Goal: Task Accomplishment & Management: Complete application form

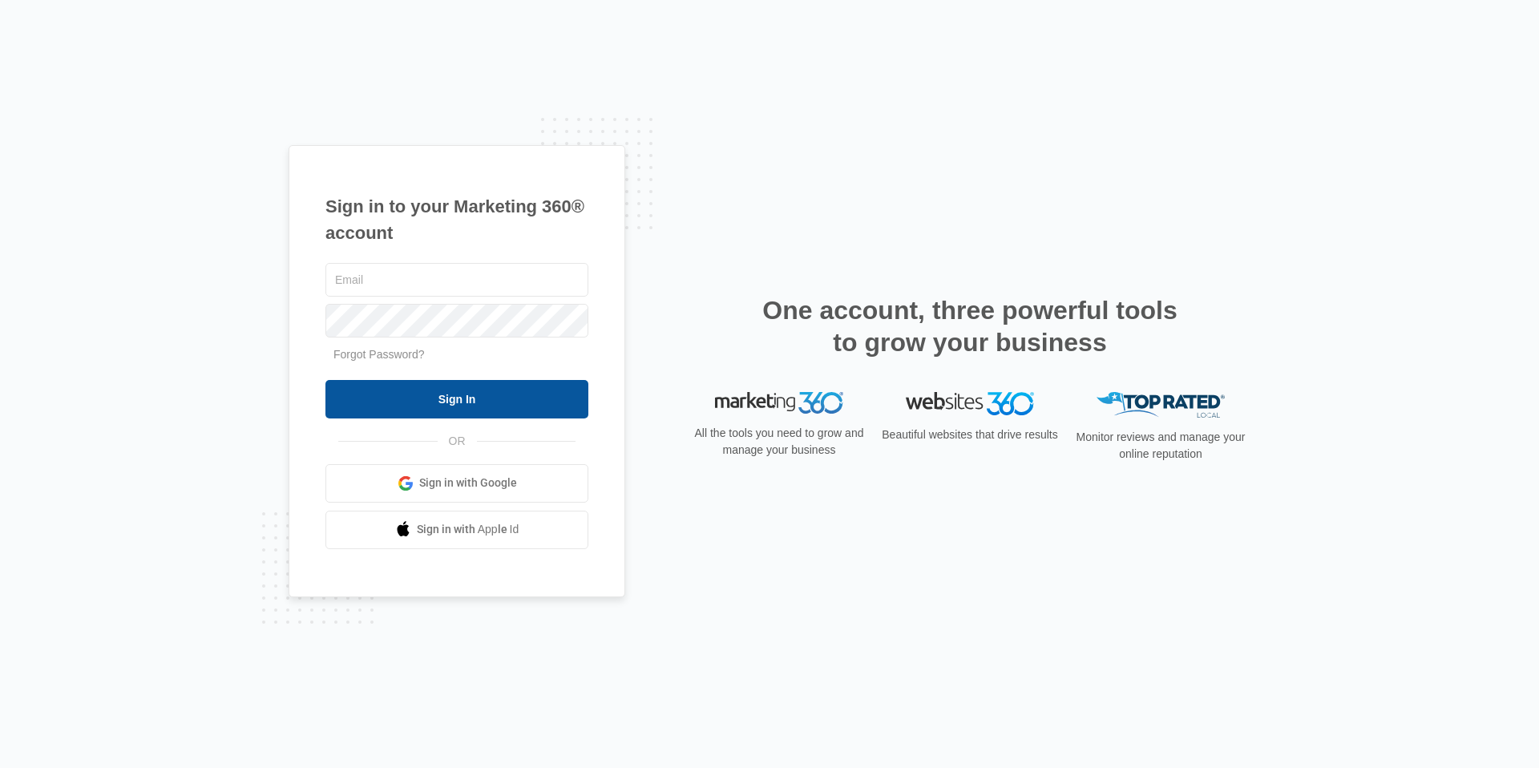
type input "[EMAIL_ADDRESS][DOMAIN_NAME]"
click at [519, 390] on input "Sign In" at bounding box center [456, 399] width 263 height 38
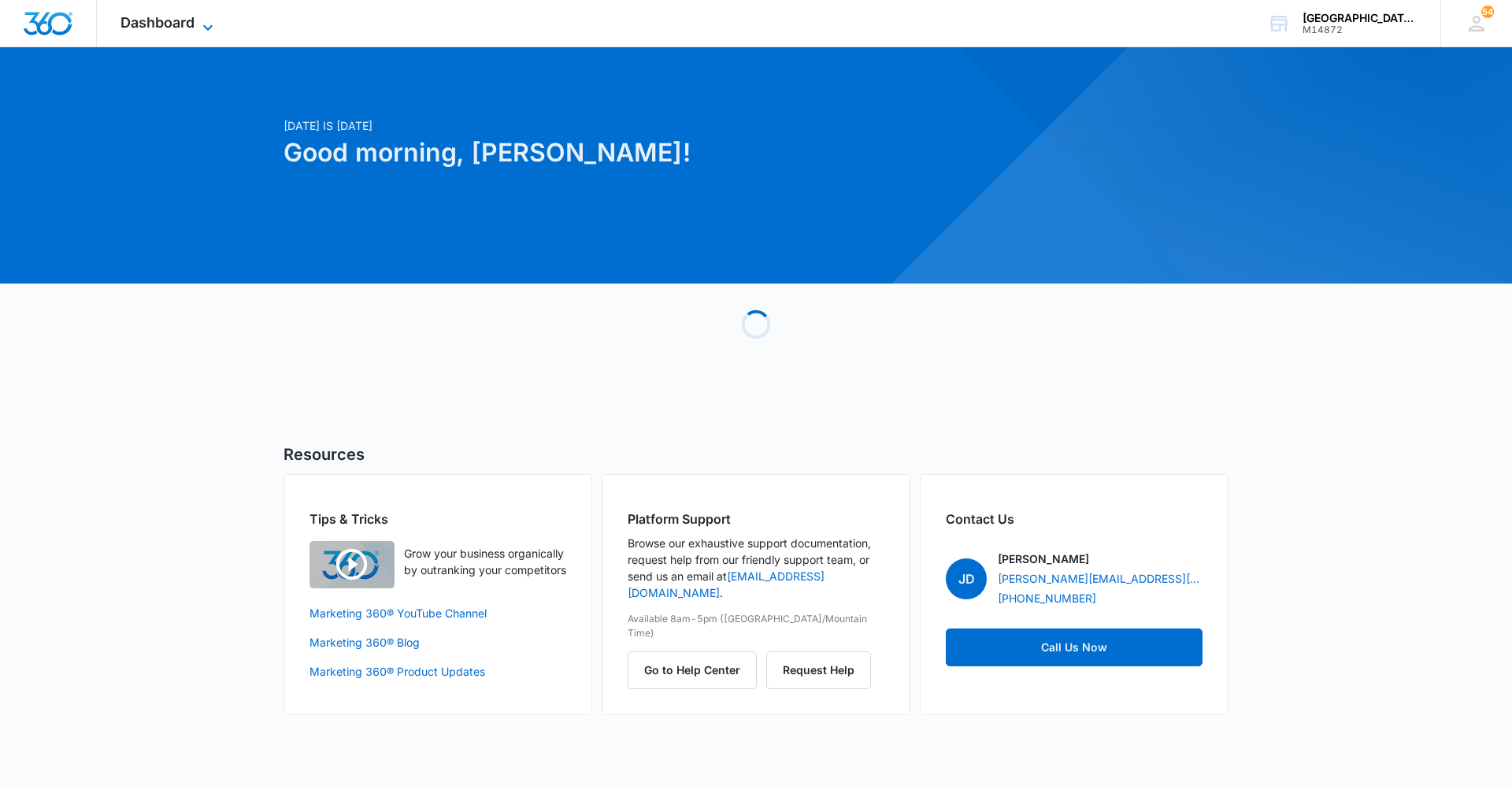
click at [195, 27] on span "Dashboard" at bounding box center [157, 22] width 74 height 17
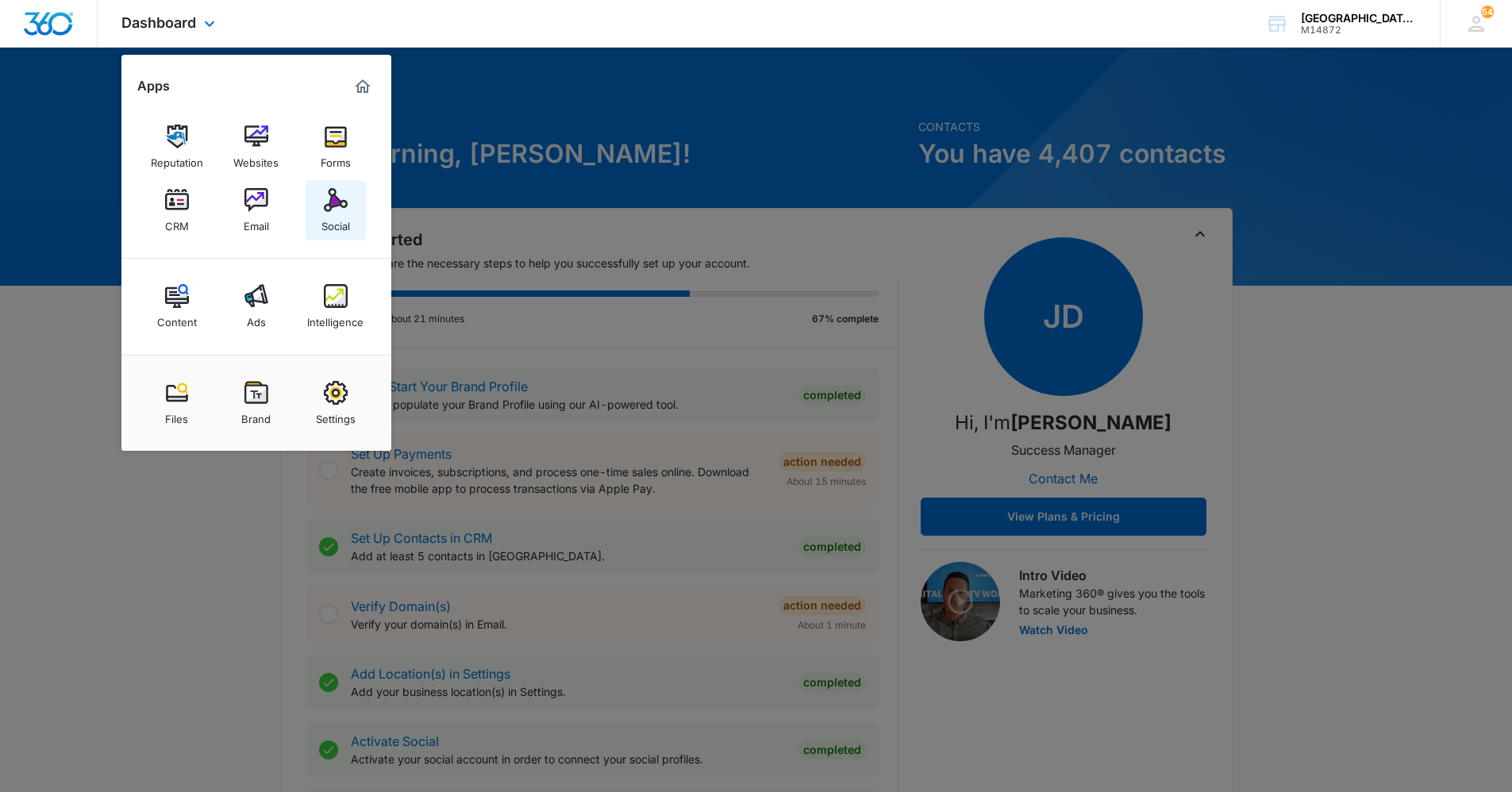
click at [338, 208] on img at bounding box center [336, 200] width 24 height 24
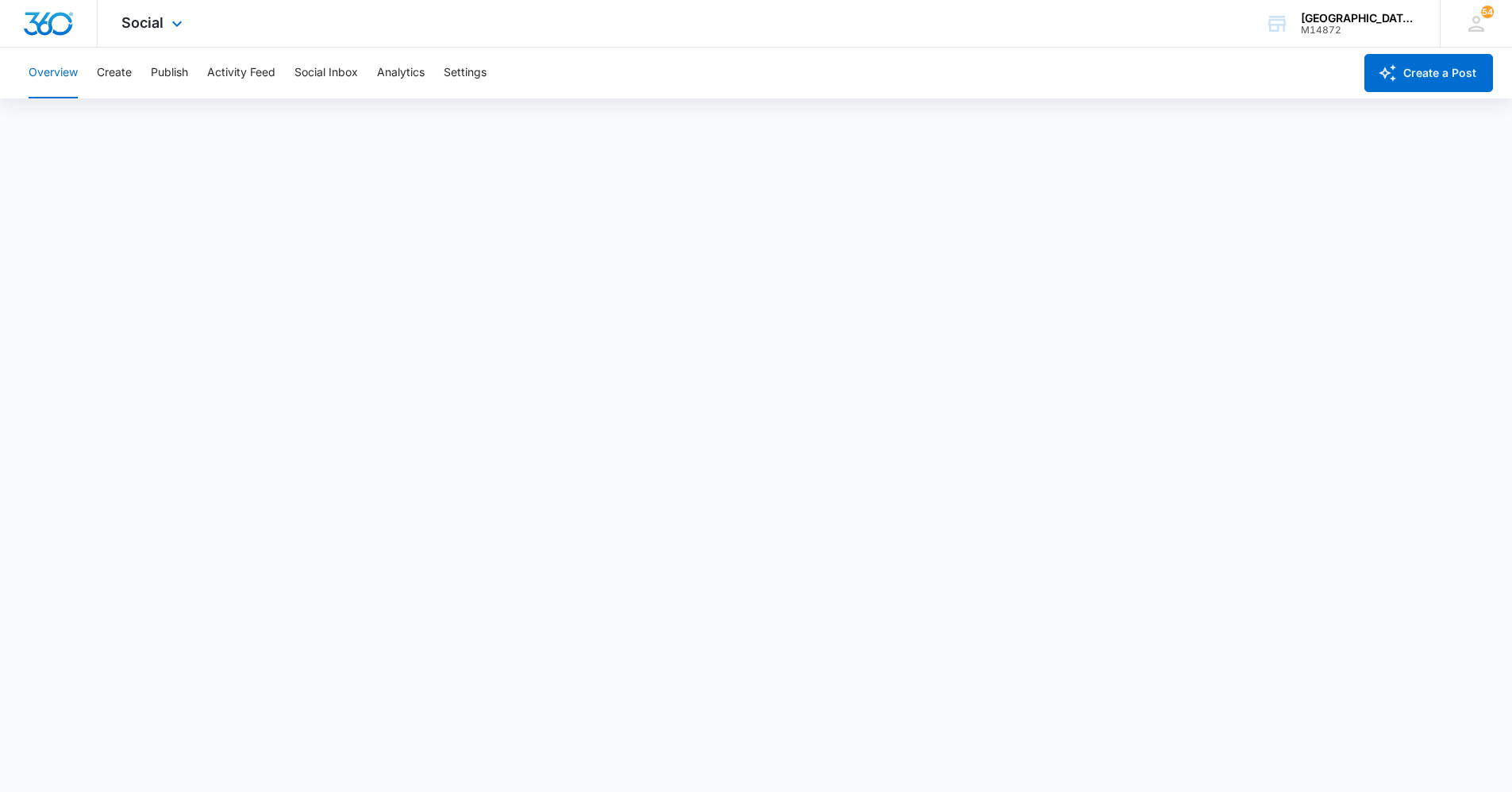
click at [148, 9] on div "Social Apps Reputation Websites Forms CRM Email Social Content Ads Intelligence…" at bounding box center [154, 23] width 113 height 47
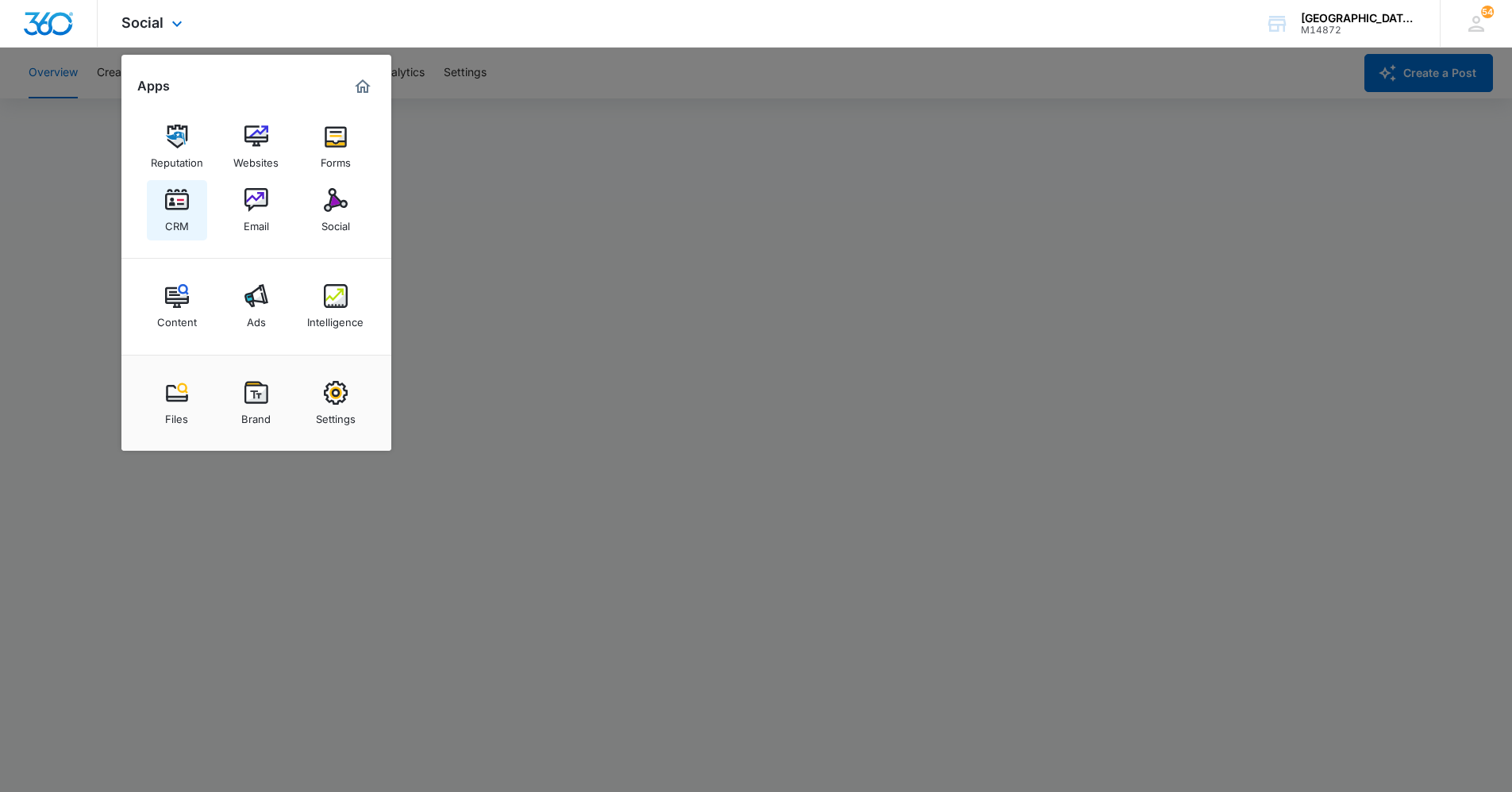
click at [194, 218] on link "CRM" at bounding box center [176, 210] width 60 height 60
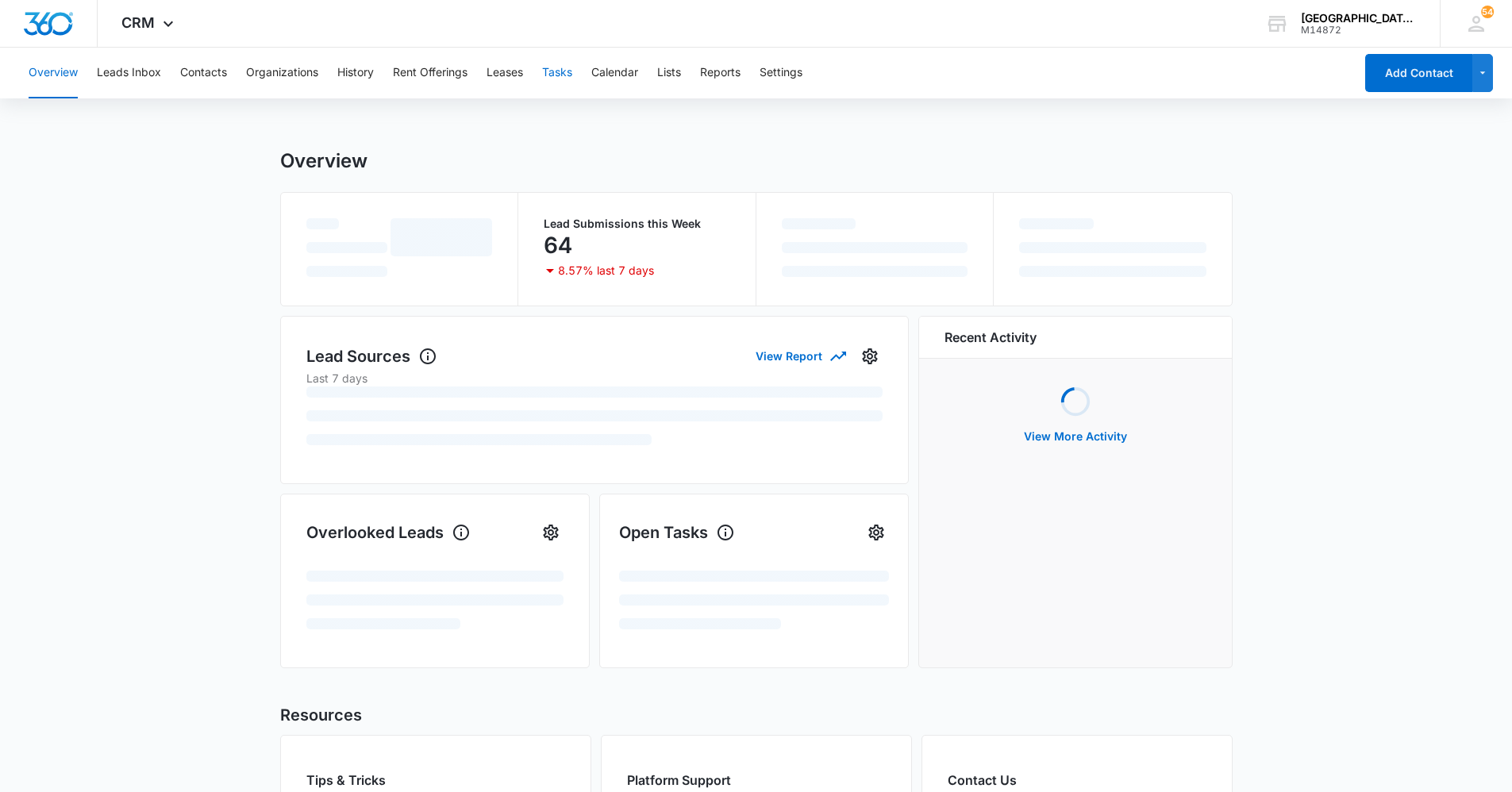
click at [557, 77] on button "Tasks" at bounding box center [556, 72] width 30 height 50
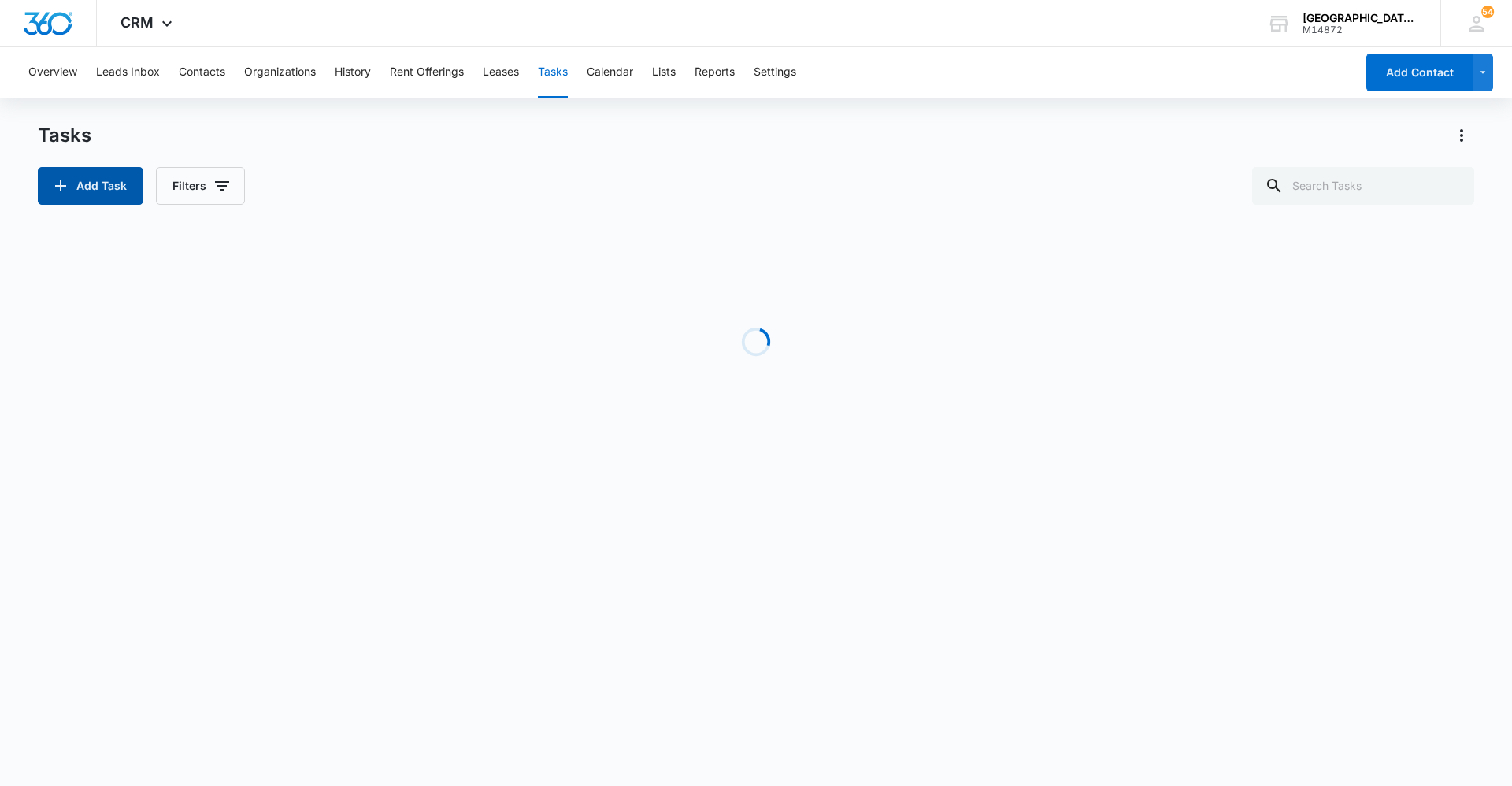
click at [102, 183] on button "Add Task" at bounding box center [89, 186] width 105 height 37
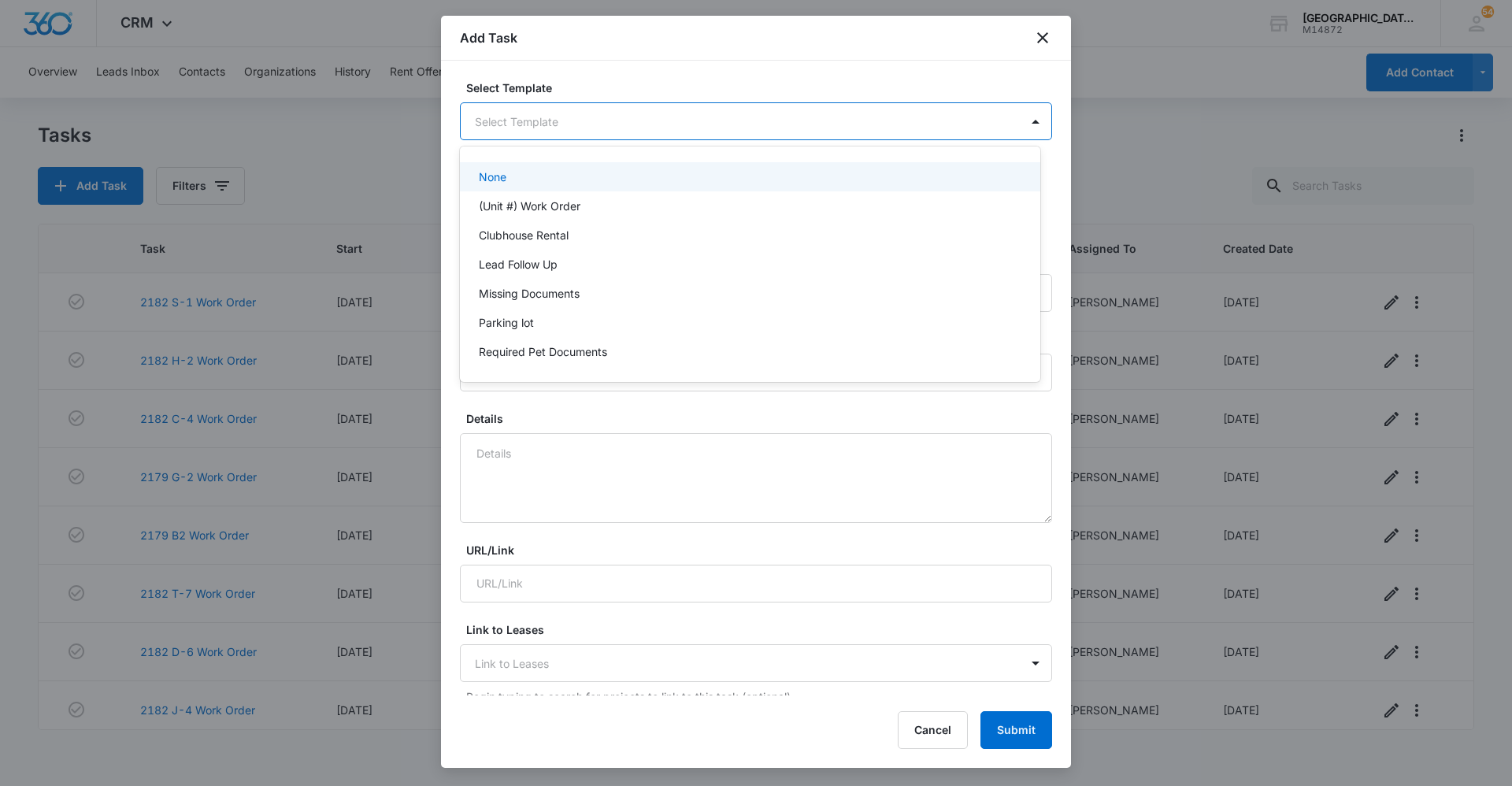
click at [582, 124] on body "CRM Apps Reputation Websites Forms CRM Email Social Content Ads Intelligence Fi…" at bounding box center [756, 393] width 1512 height 786
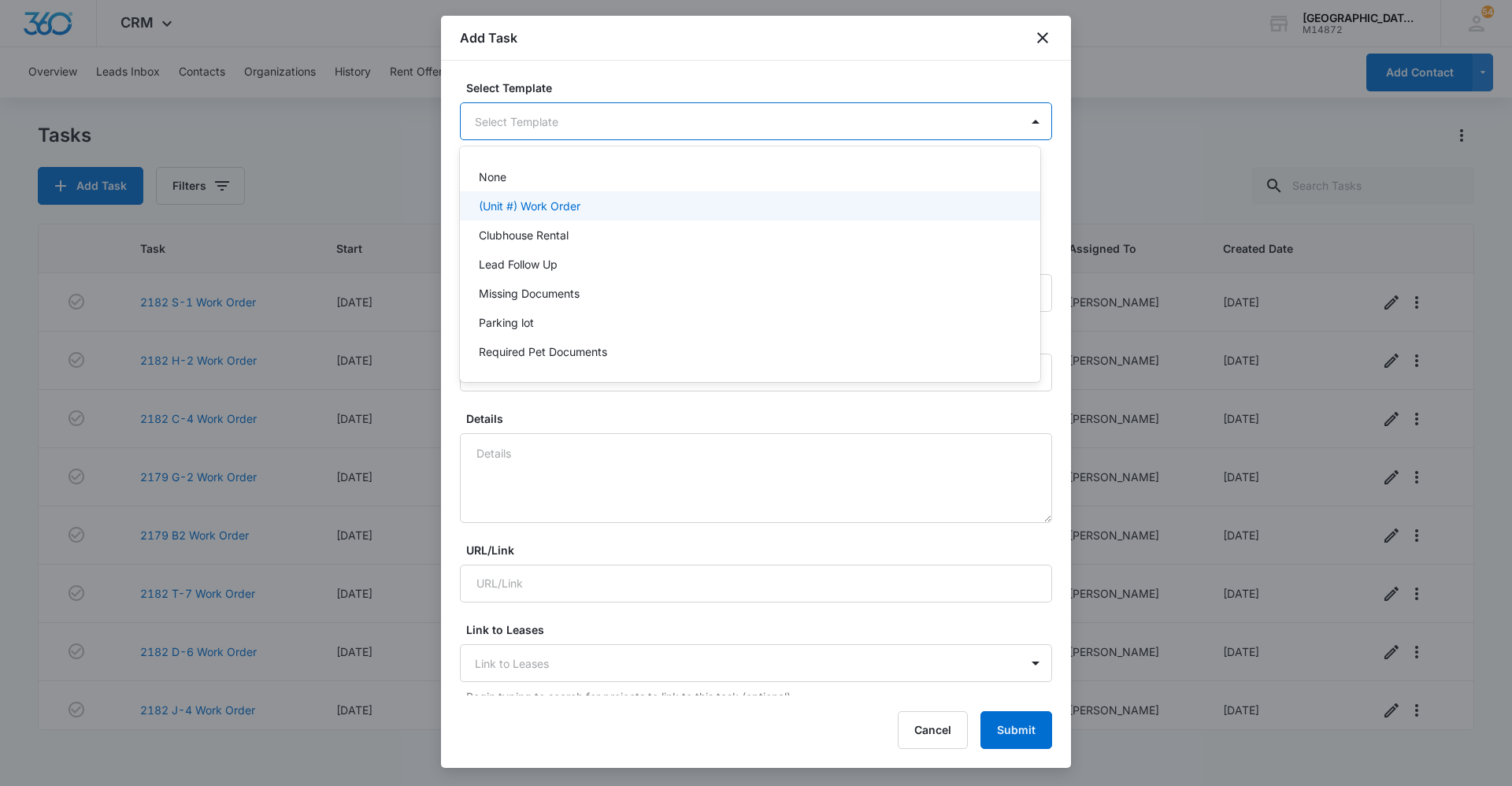
click at [548, 196] on div "(Unit #) Work Order" at bounding box center [750, 206] width 581 height 29
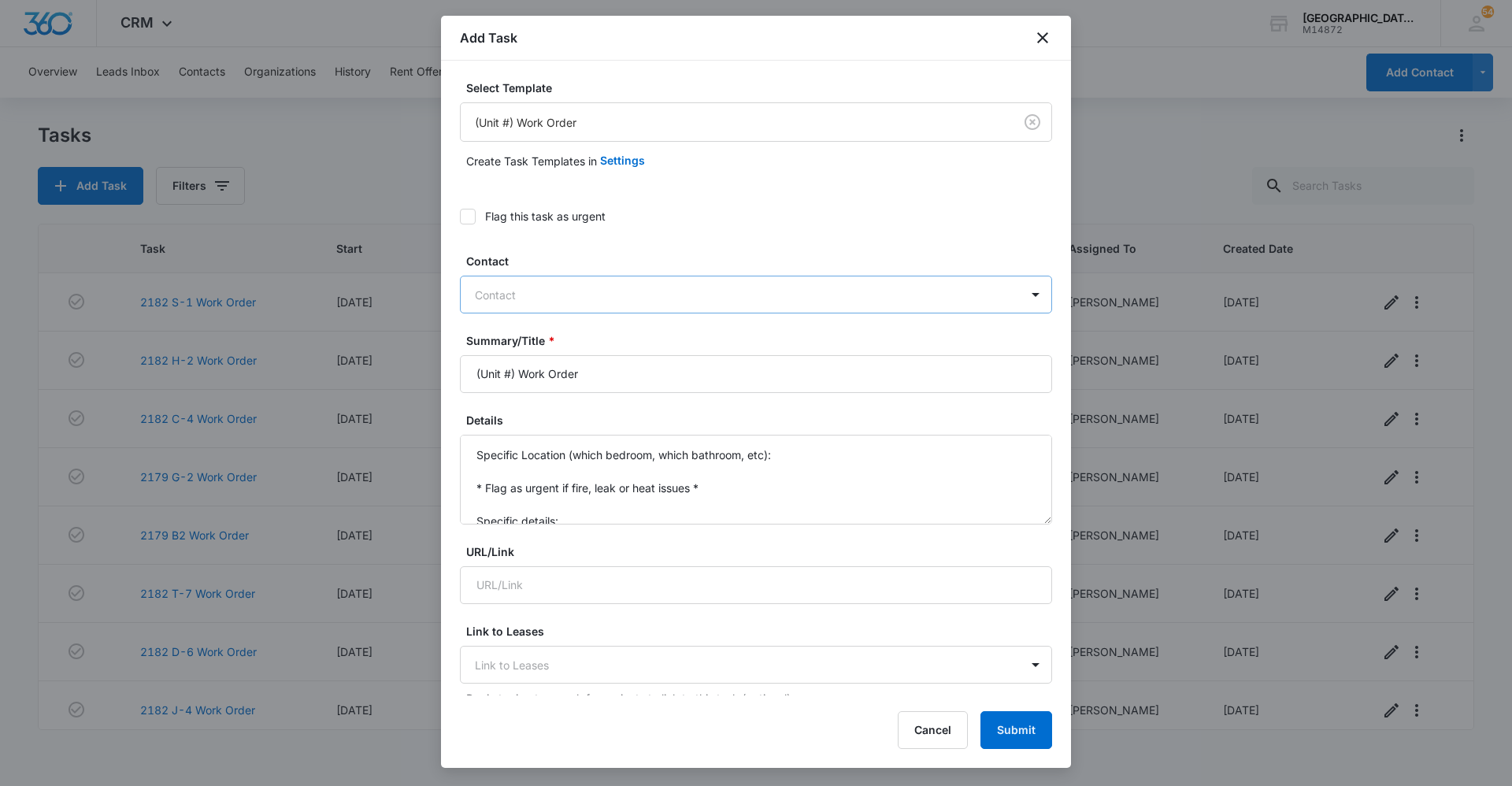
click at [520, 288] on div at bounding box center [746, 295] width 543 height 20
type input "2182 n-4"
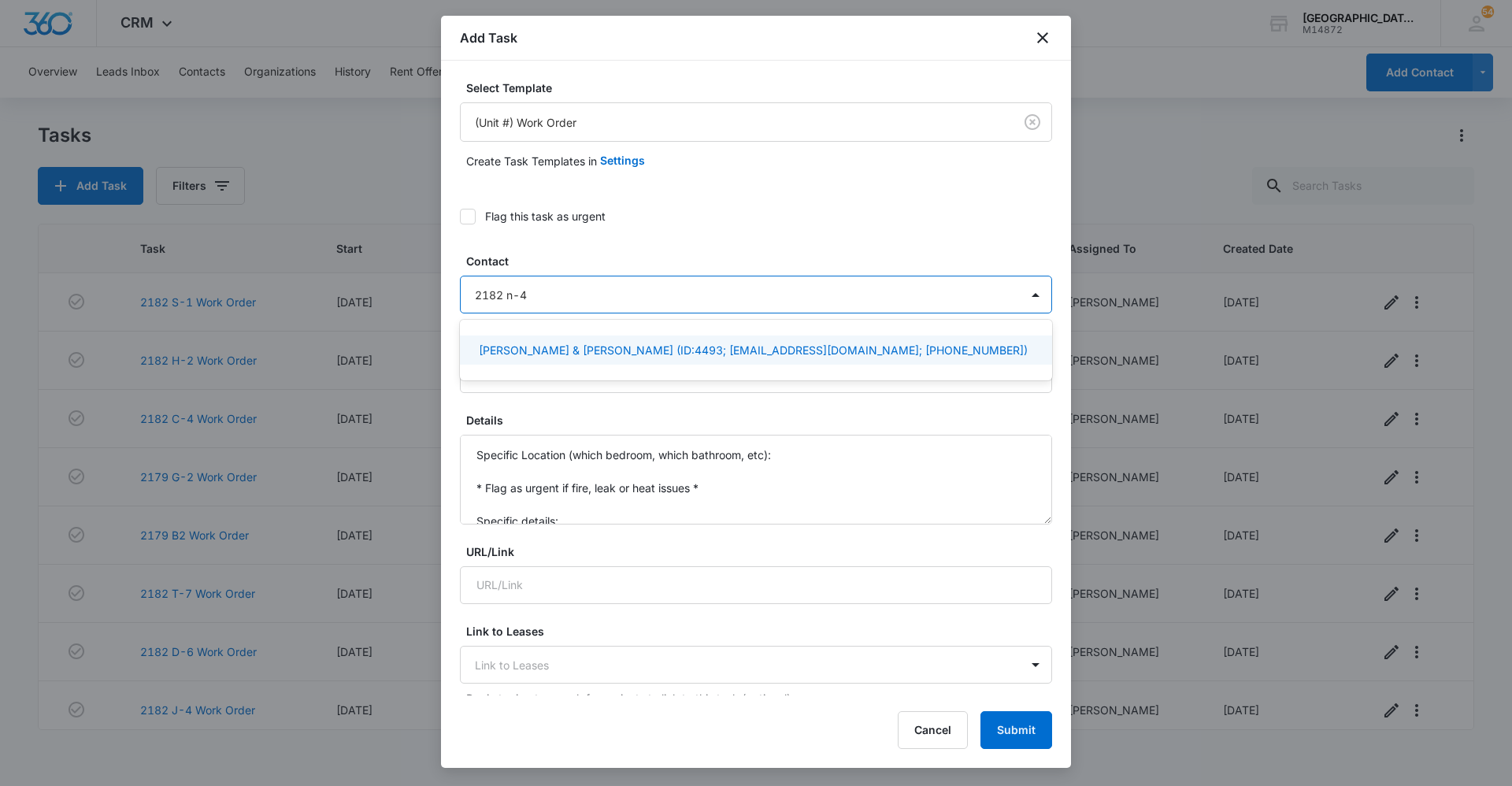
click at [575, 351] on p "[PERSON_NAME] & [PERSON_NAME] (ID:4493; [EMAIL_ADDRESS][DOMAIN_NAME]; [PHONE_NU…" at bounding box center [753, 350] width 549 height 17
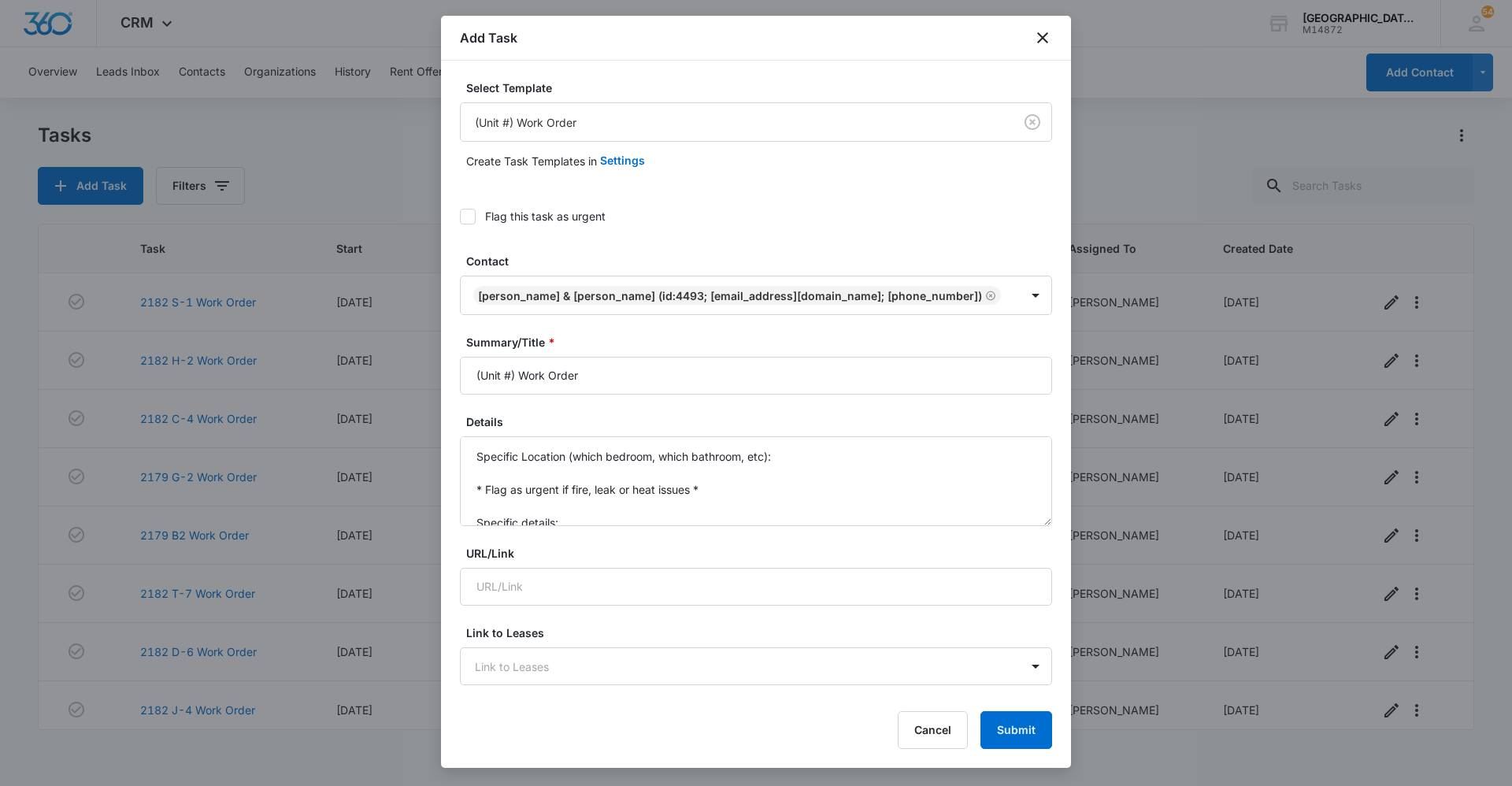
click at [804, 261] on label "Contact" at bounding box center [761, 260] width 592 height 17
drag, startPoint x: 515, startPoint y: 369, endPoint x: 373, endPoint y: 379, distance: 142.4
click at [390, 382] on body "CRM Apps Reputation Websites Forms CRM Email Social Content Ads Intelligence Fi…" at bounding box center [756, 393] width 1512 height 786
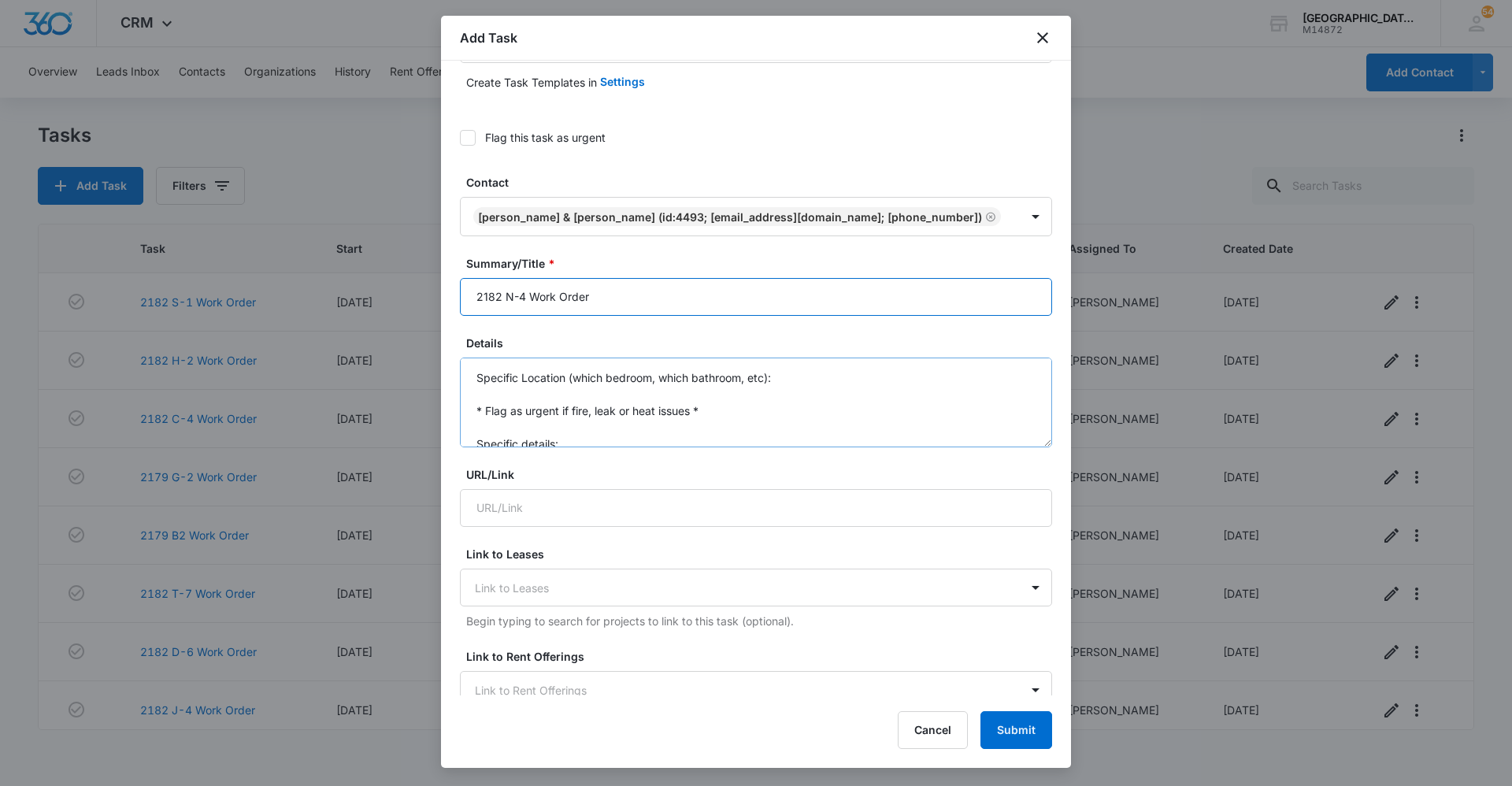
type input "2182 N-4 Work Order"
drag, startPoint x: 465, startPoint y: 374, endPoint x: 647, endPoint y: 436, distance: 192.3
click at [647, 438] on textarea "Specific Location (which bedroom, which bathroom, etc): * Flag as urgent if fir…" at bounding box center [756, 402] width 592 height 89
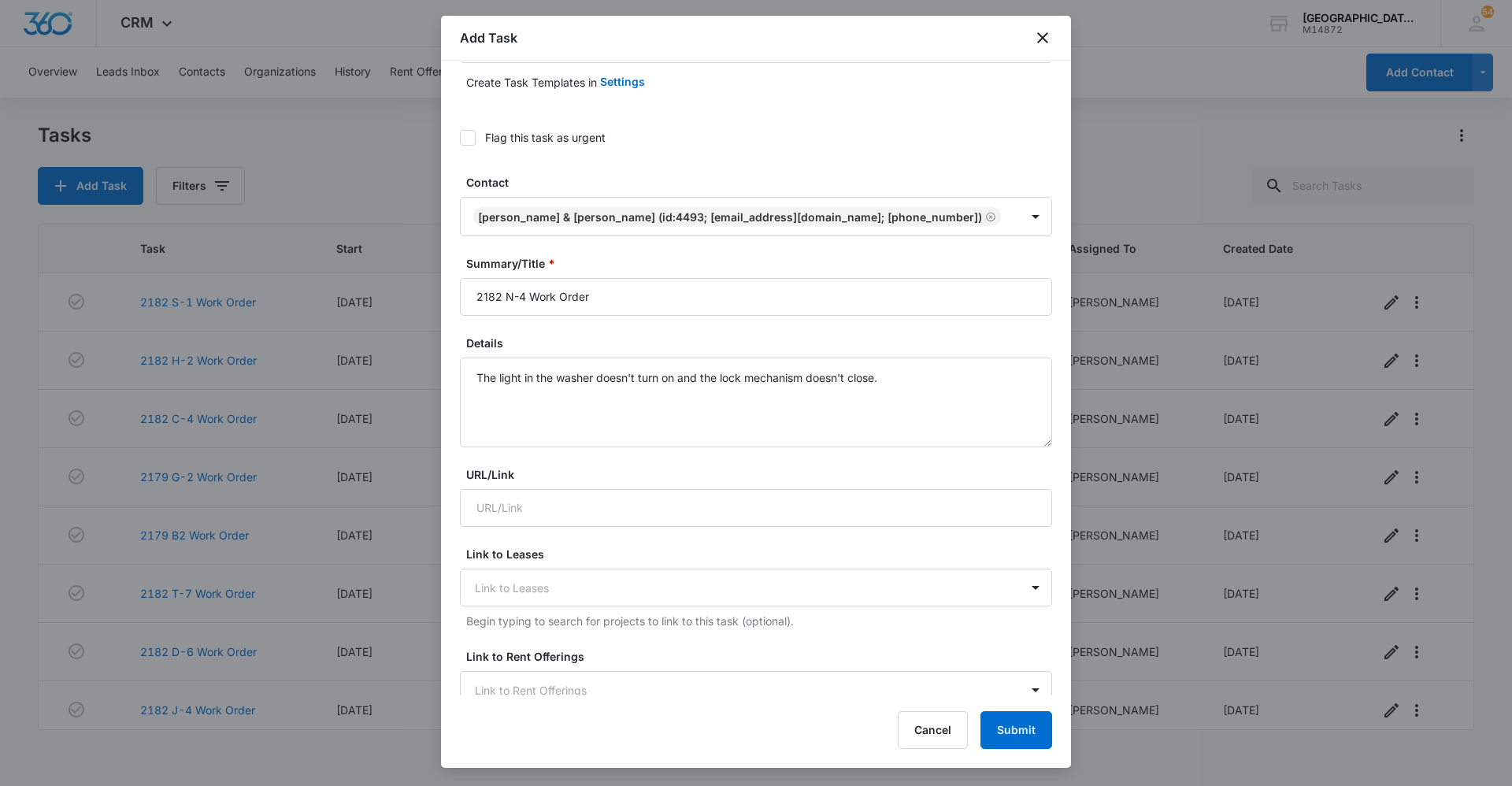
click at [636, 344] on label "Details" at bounding box center [761, 343] width 592 height 17
click at [636, 358] on textarea "The light in the washer doesn't turn on and the lock mechanism doesn't close." at bounding box center [756, 402] width 592 height 89
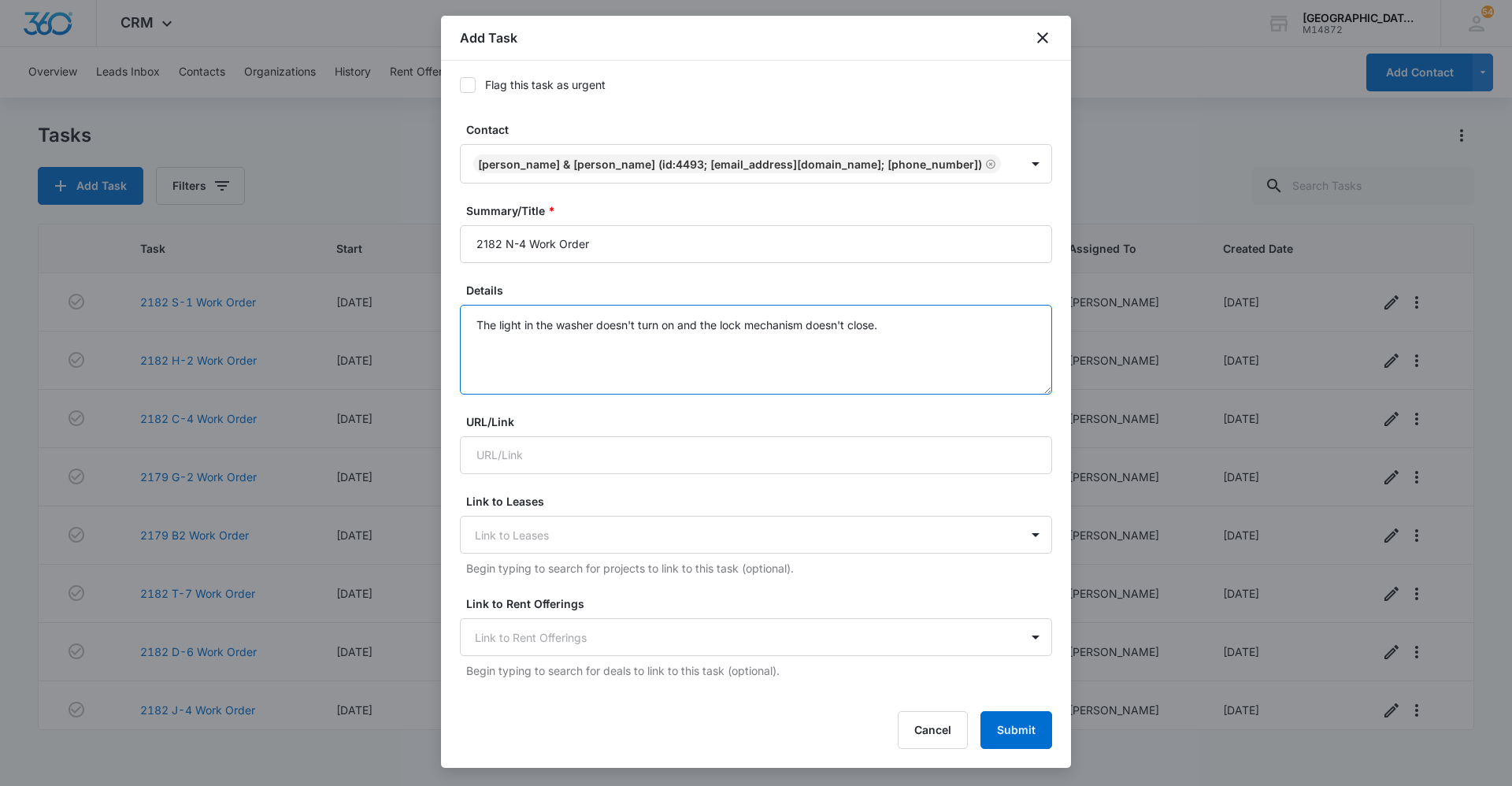
scroll to position [157, 0]
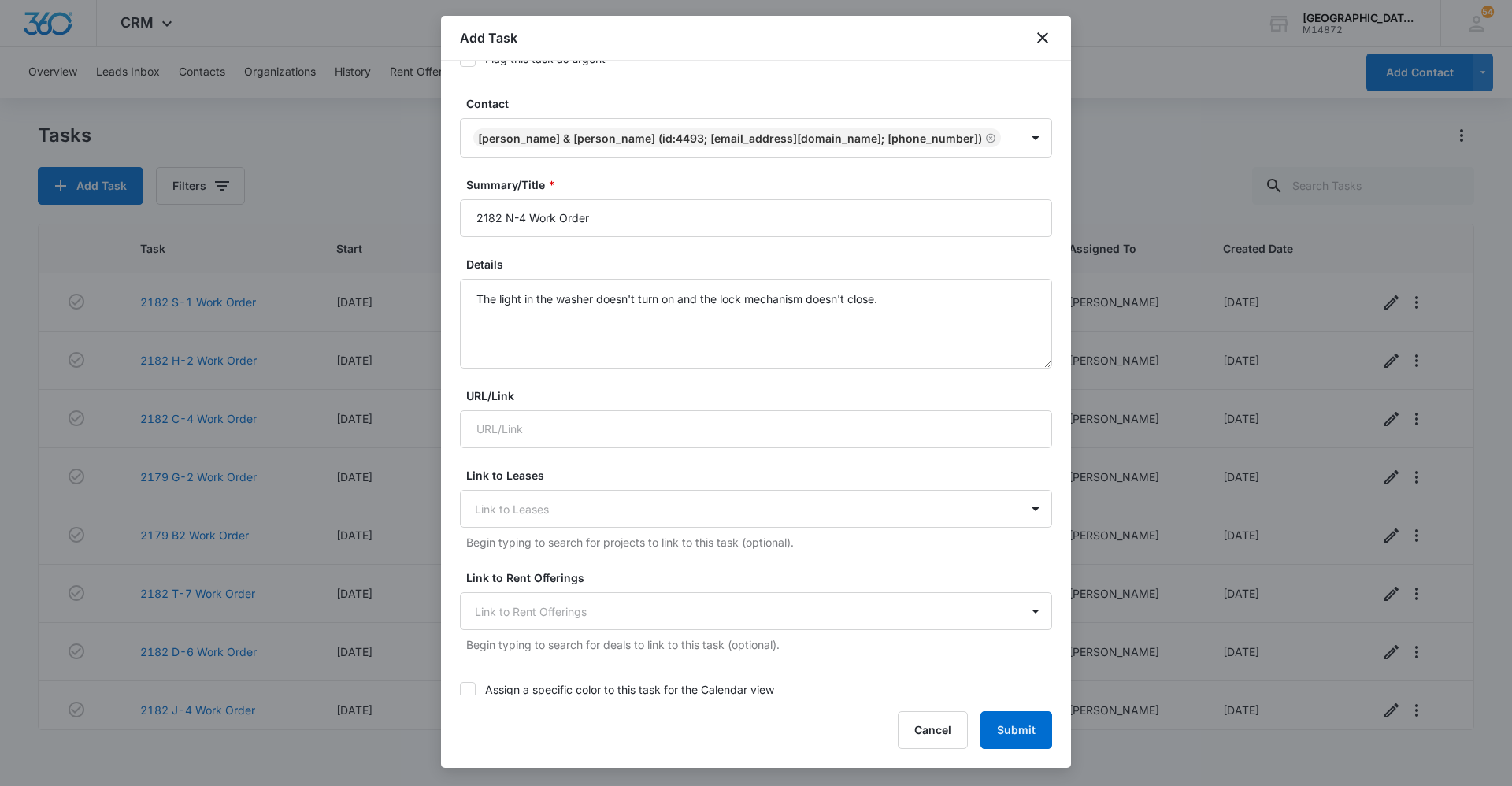
click at [626, 266] on label "Details" at bounding box center [761, 263] width 592 height 17
click at [626, 279] on textarea "The light in the washer doesn't turn on and the lock mechanism doesn't close." at bounding box center [756, 323] width 592 height 89
click at [636, 318] on textarea "The light in the washer doesn't turn on and the lock mechanism doesn't close." at bounding box center [756, 323] width 592 height 89
click at [702, 299] on textarea "The light in the washer doesn't turn on and the lock mechanism doesn't close." at bounding box center [756, 323] width 592 height 89
click at [691, 267] on label "Details" at bounding box center [761, 263] width 592 height 17
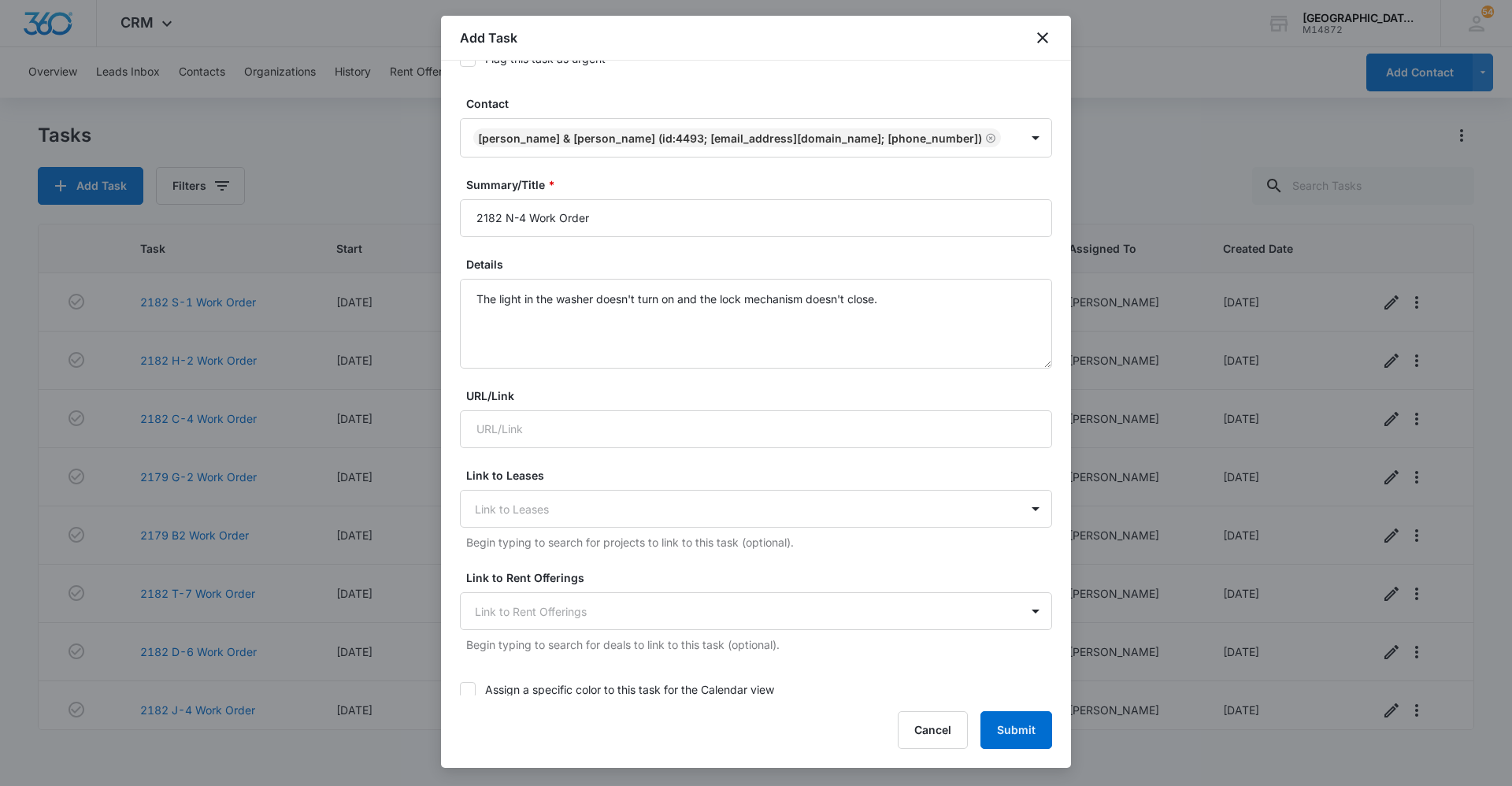
click at [691, 279] on textarea "The light in the washer doesn't turn on and the lock mechanism doesn't close." at bounding box center [756, 323] width 592 height 89
click at [645, 295] on textarea "The light in the washer doesn't turn on and the lock mechanism doesn't close." at bounding box center [756, 323] width 592 height 89
click at [890, 295] on textarea "The light in the washer doesn't turn on and the lock mechanism doesn't close." at bounding box center [756, 323] width 592 height 89
click at [866, 308] on textarea "The light in the washer doesn't turn on and the lock mechanism doesn't close, i…" at bounding box center [756, 323] width 592 height 89
click at [810, 276] on div "Details The light in the washer doesn't turn on and the lock mechanism doesn't …" at bounding box center [756, 311] width 592 height 113
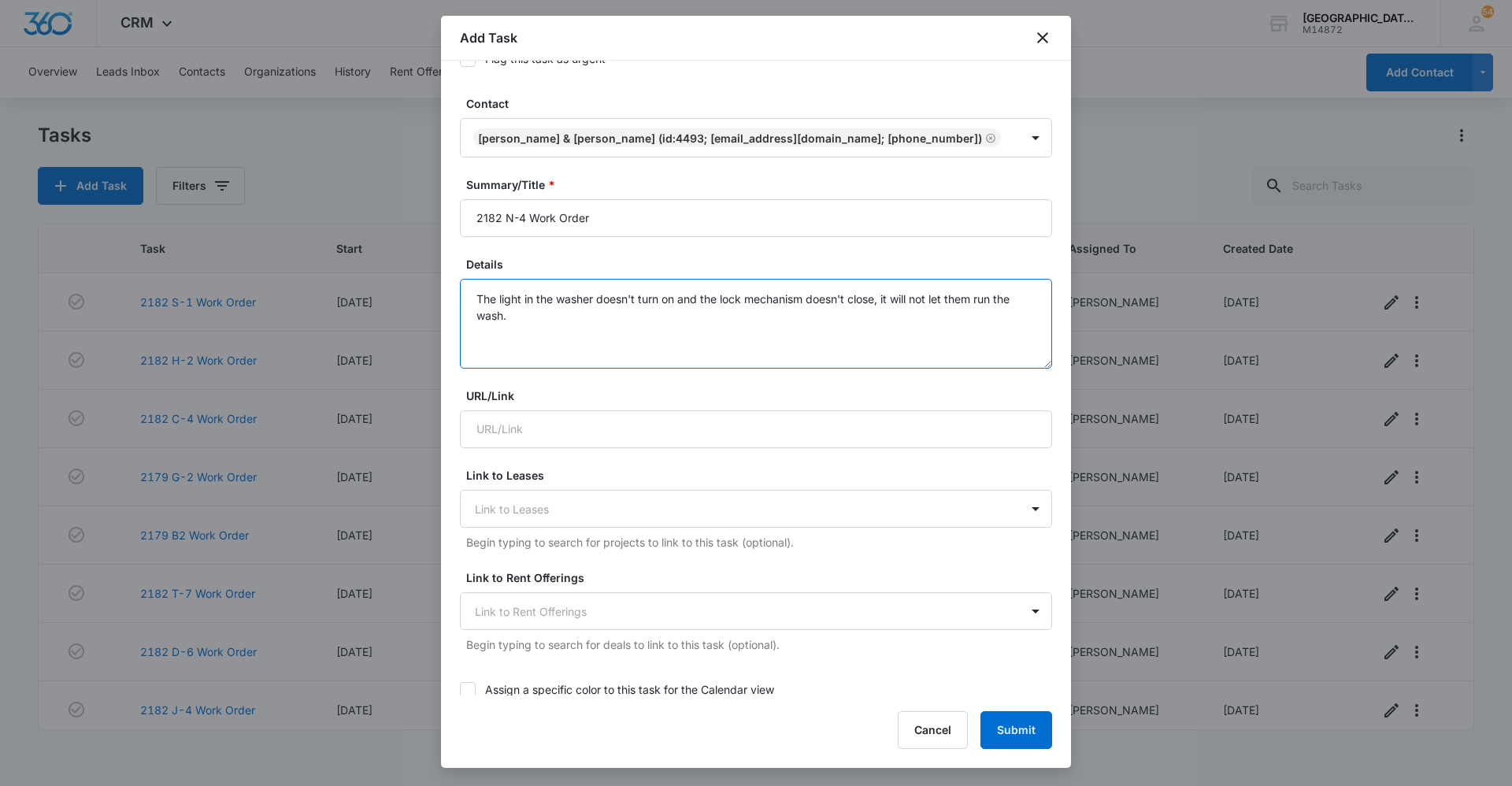
click at [885, 297] on textarea "The light in the washer doesn't turn on and the lock mechanism doesn't close, i…" at bounding box center [756, 323] width 592 height 89
click at [764, 314] on textarea "The light in the washer doesn't turn on and the lock mechanism doesn't close; i…" at bounding box center [756, 323] width 592 height 89
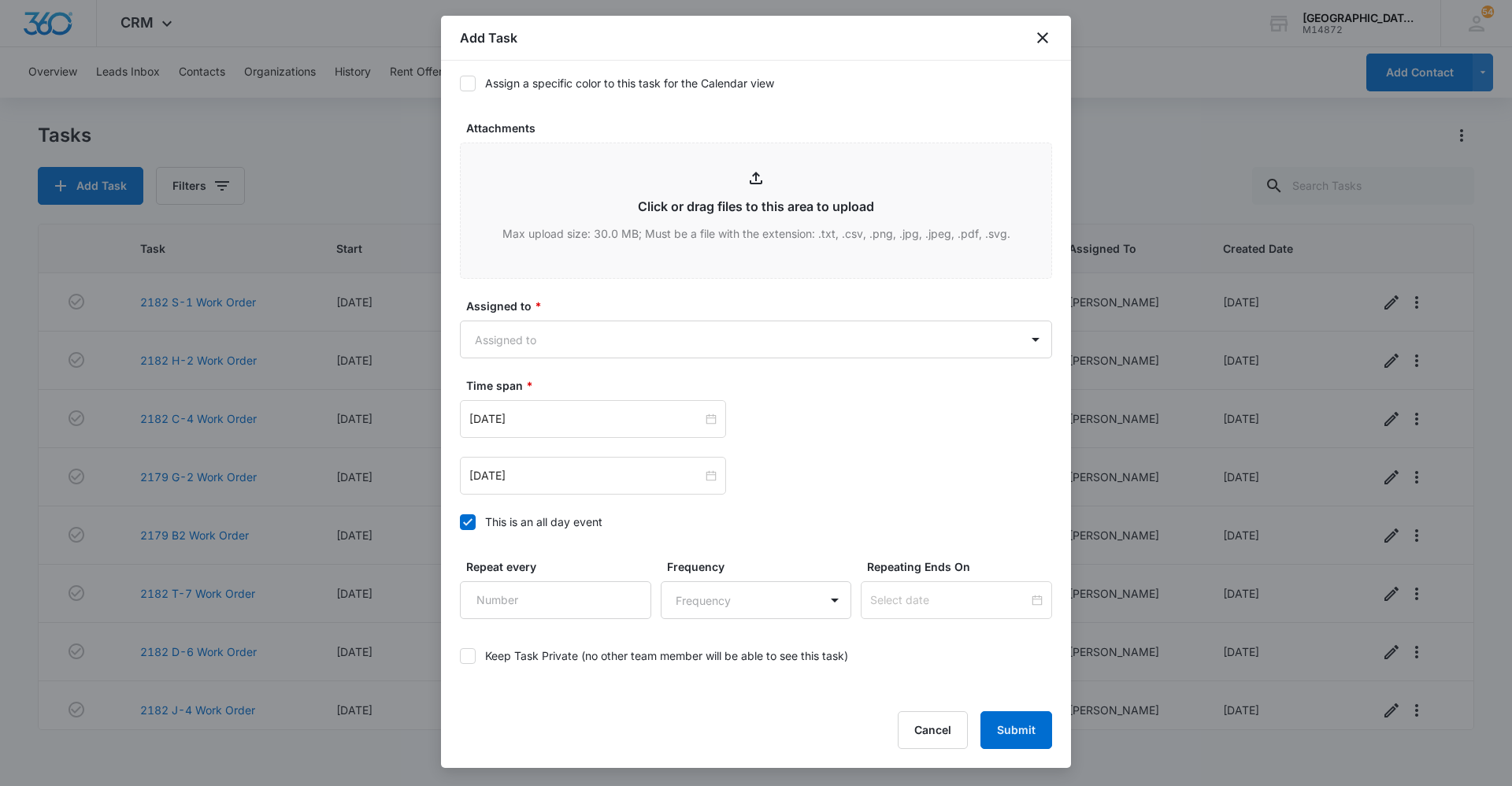
scroll to position [821, 0]
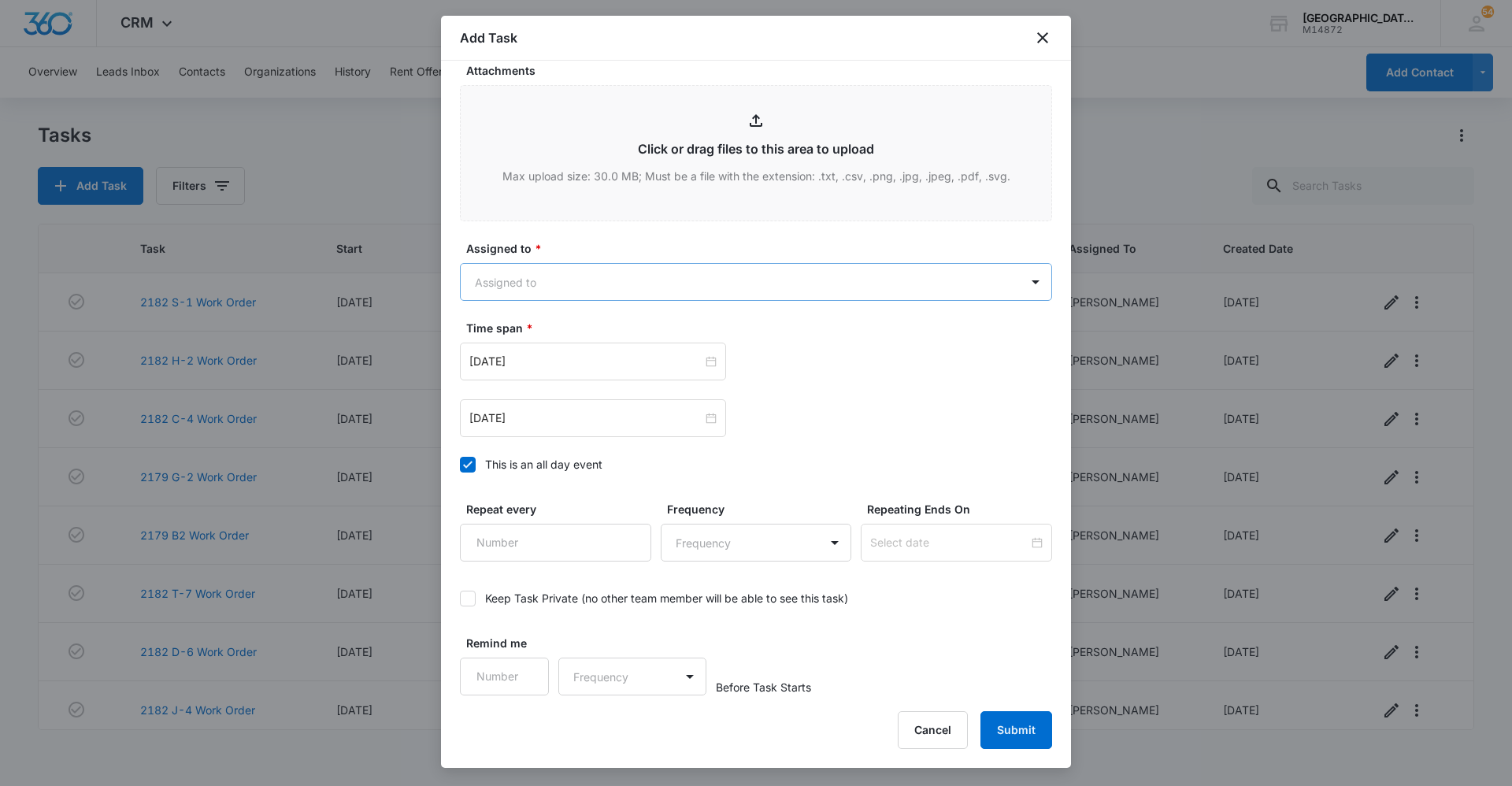
type textarea "The light in the washer doesn't turn on and the lock mechanism doesn't close; i…"
click at [663, 285] on body "CRM Apps Reputation Websites Forms CRM Email Social Content Ads Intelligence Fi…" at bounding box center [756, 393] width 1512 height 786
type input "[PERSON_NAME]"
click at [688, 341] on div "[PERSON_NAME]" at bounding box center [748, 337] width 539 height 17
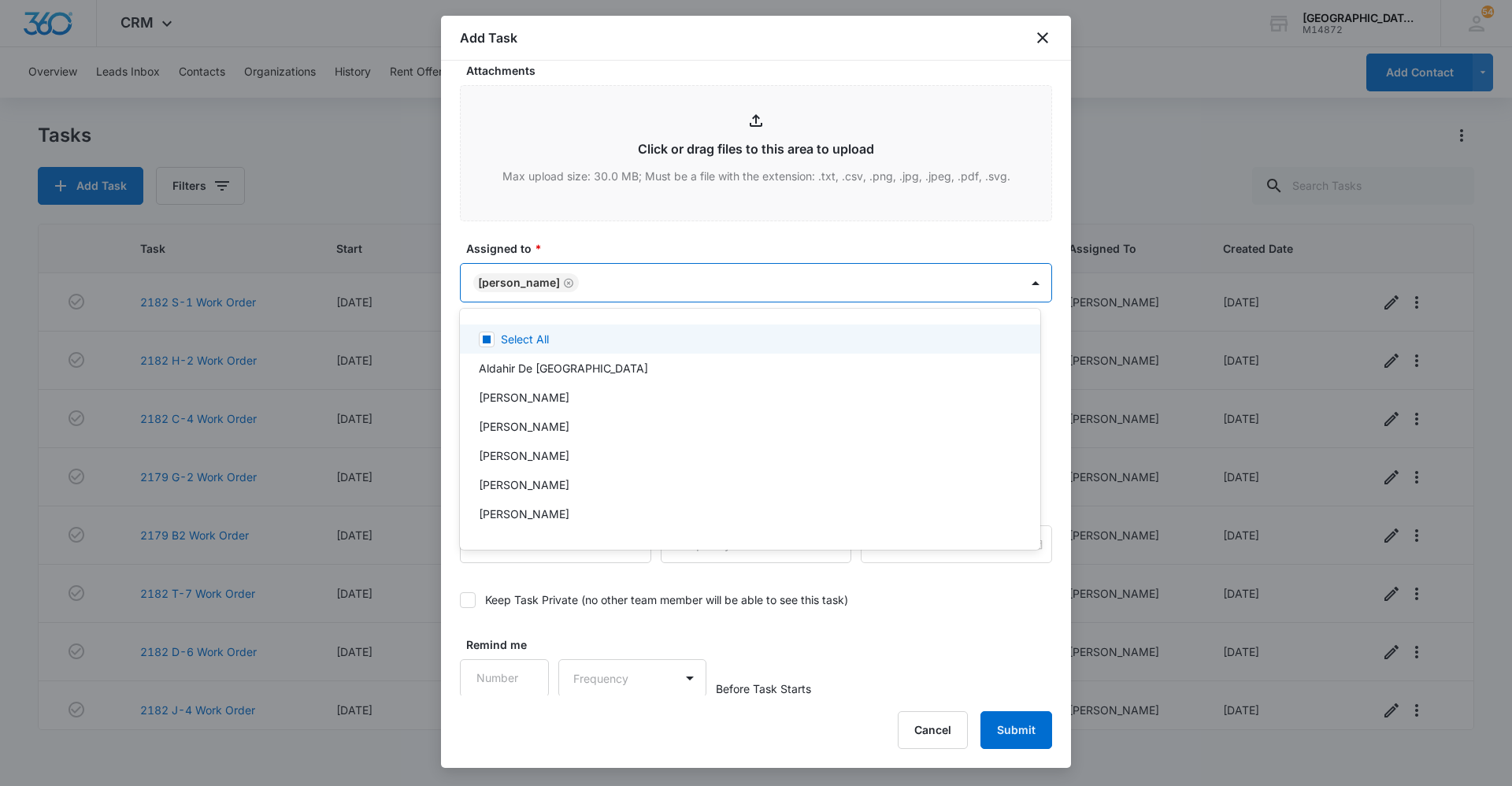
click at [744, 228] on div at bounding box center [756, 393] width 1512 height 786
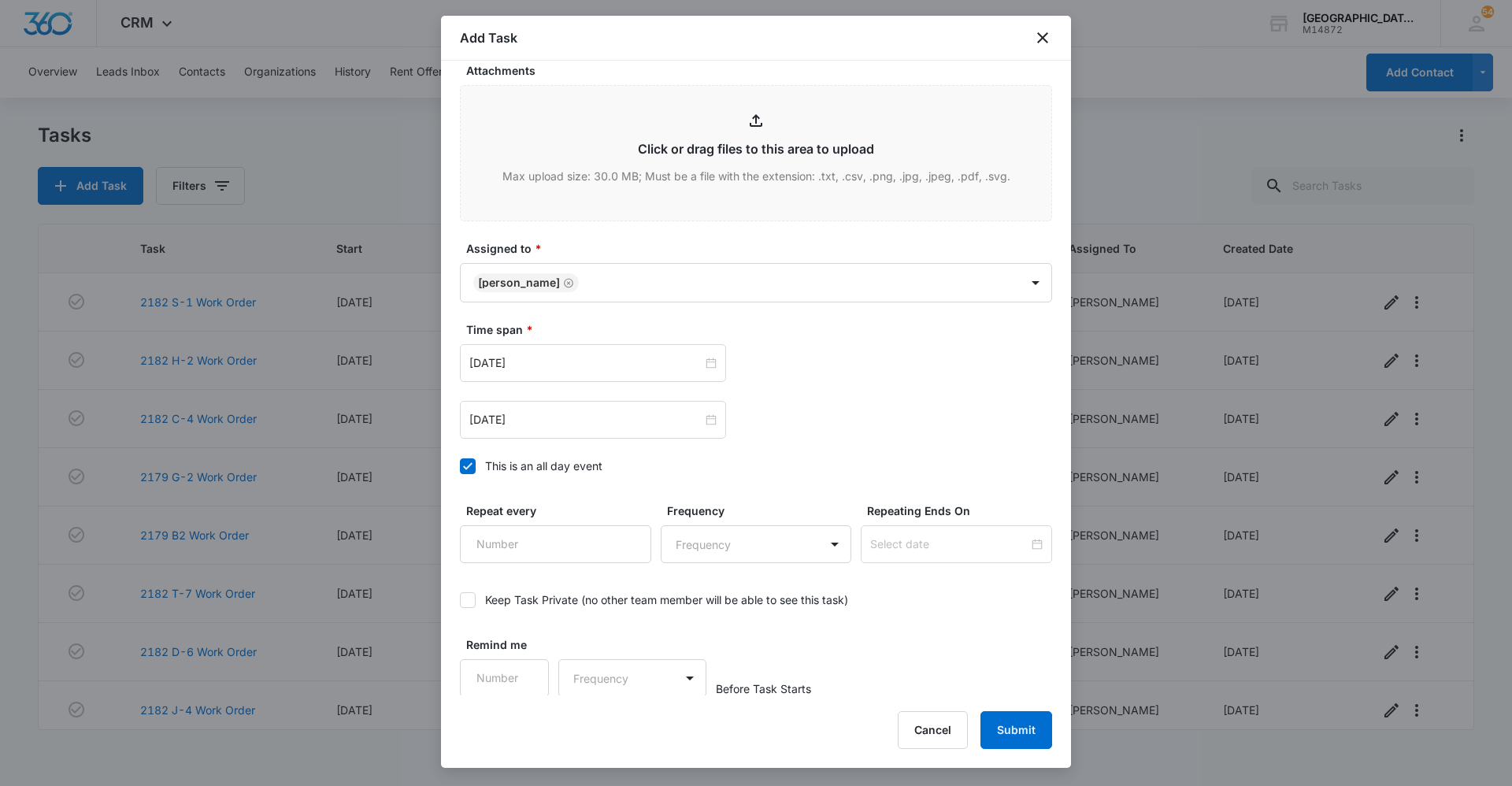
click at [585, 331] on label "Time span *" at bounding box center [761, 329] width 592 height 17
click at [578, 370] on input "[DATE]" at bounding box center [586, 364] width 233 height 18
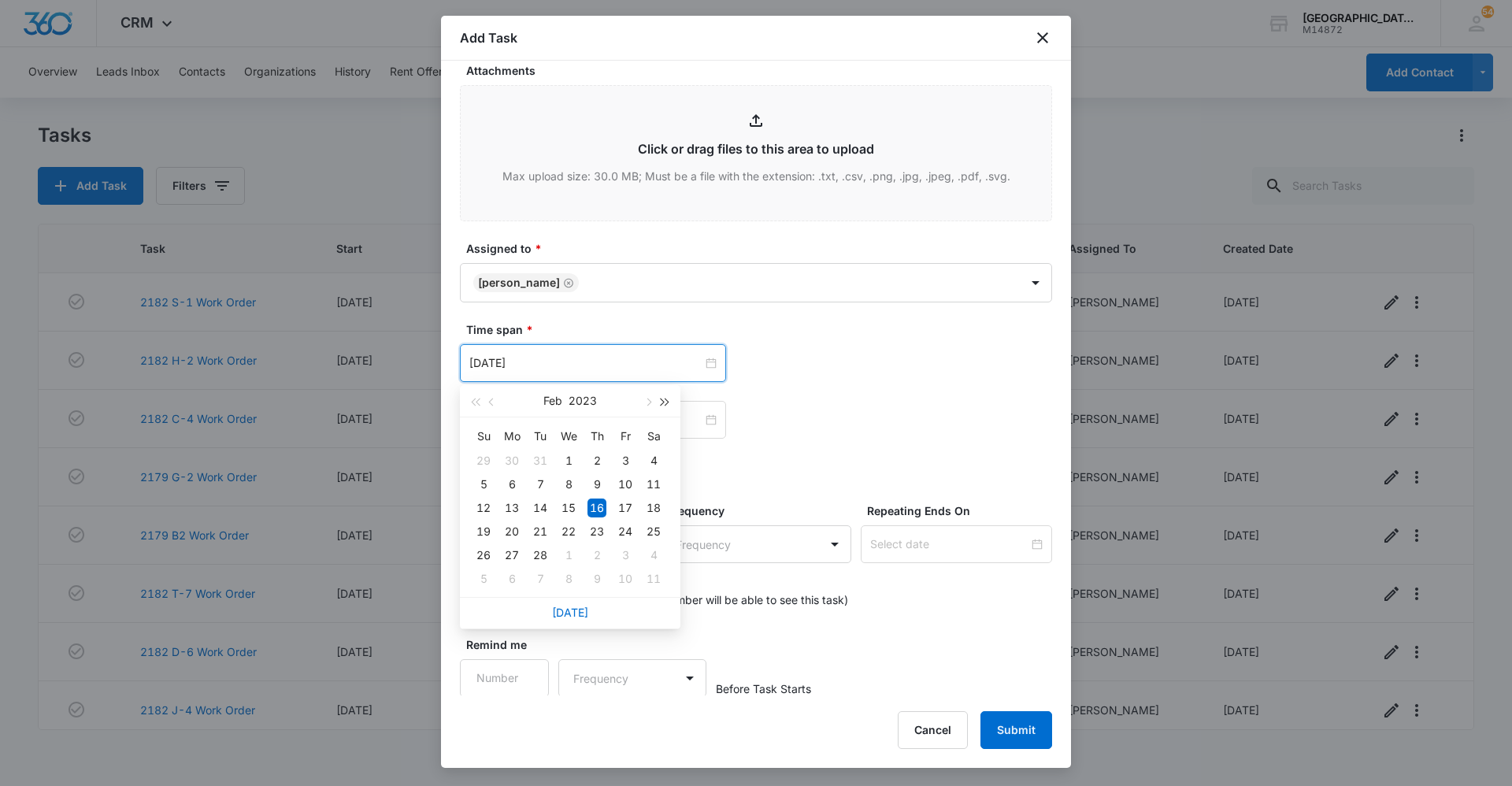
click at [661, 402] on span "button" at bounding box center [665, 403] width 8 height 8
click at [644, 404] on button "button" at bounding box center [647, 401] width 18 height 31
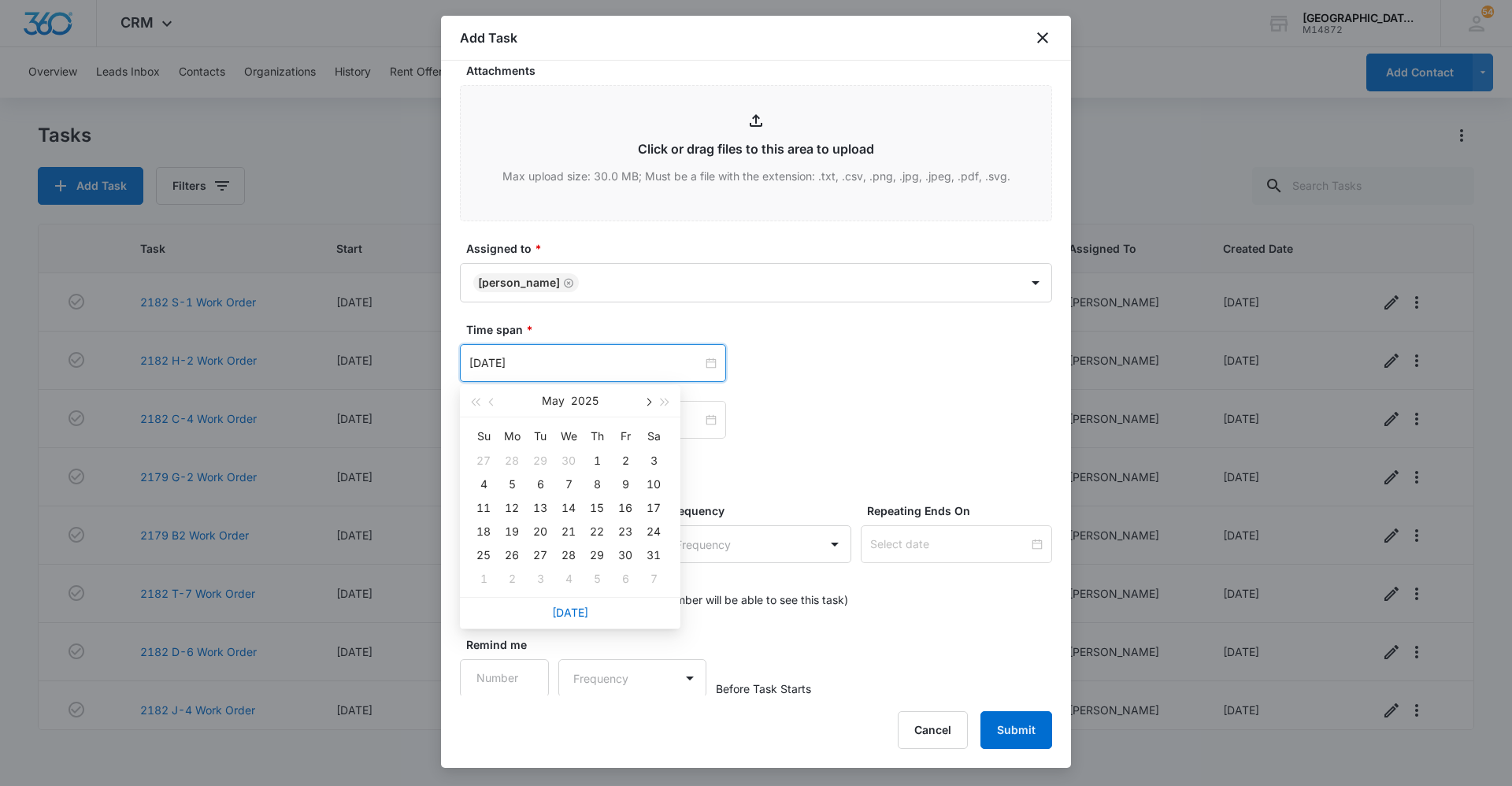
click at [644, 404] on button "button" at bounding box center [647, 401] width 18 height 31
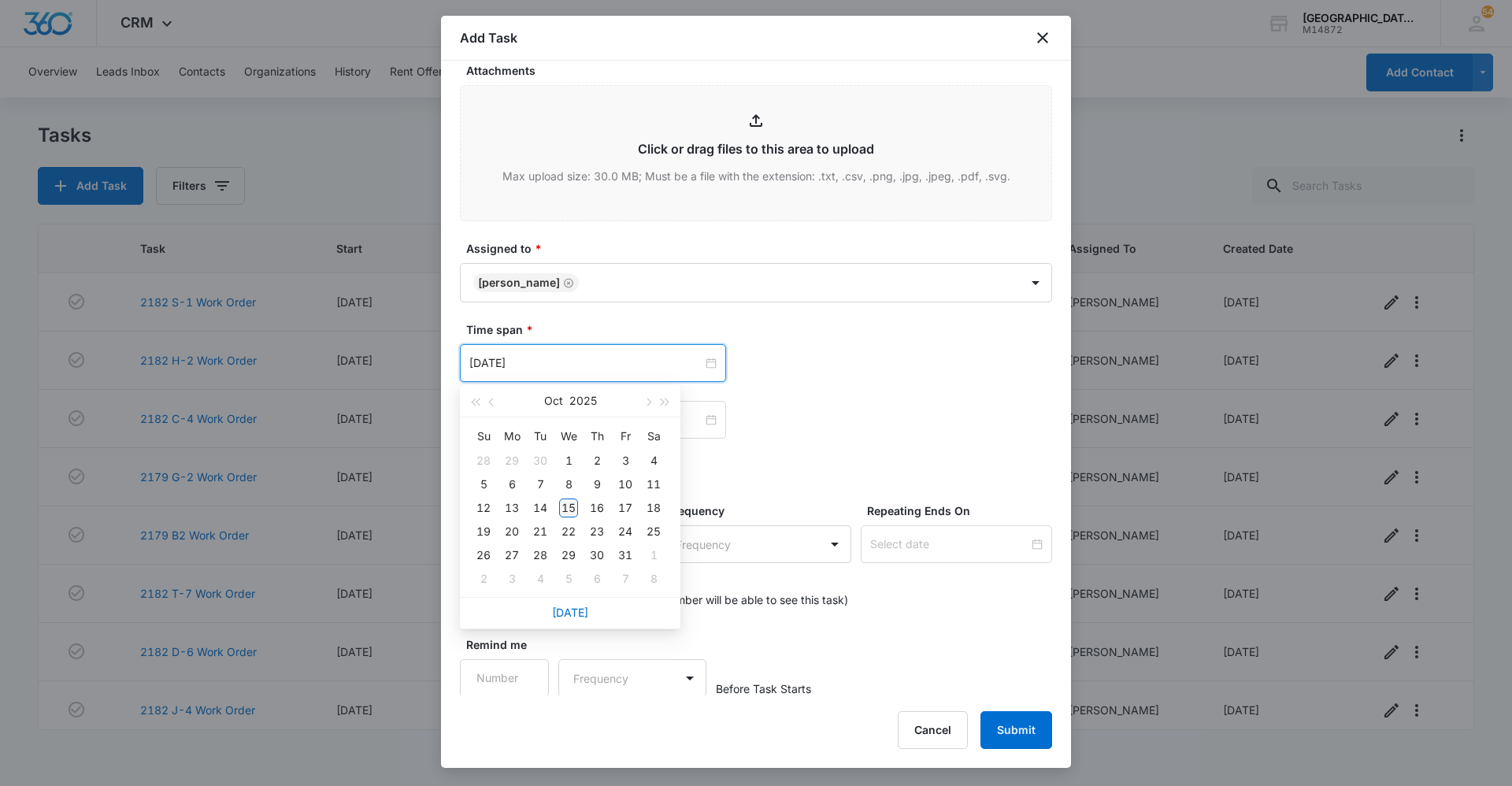
type input "[DATE]"
click at [571, 504] on div "15" at bounding box center [568, 507] width 19 height 19
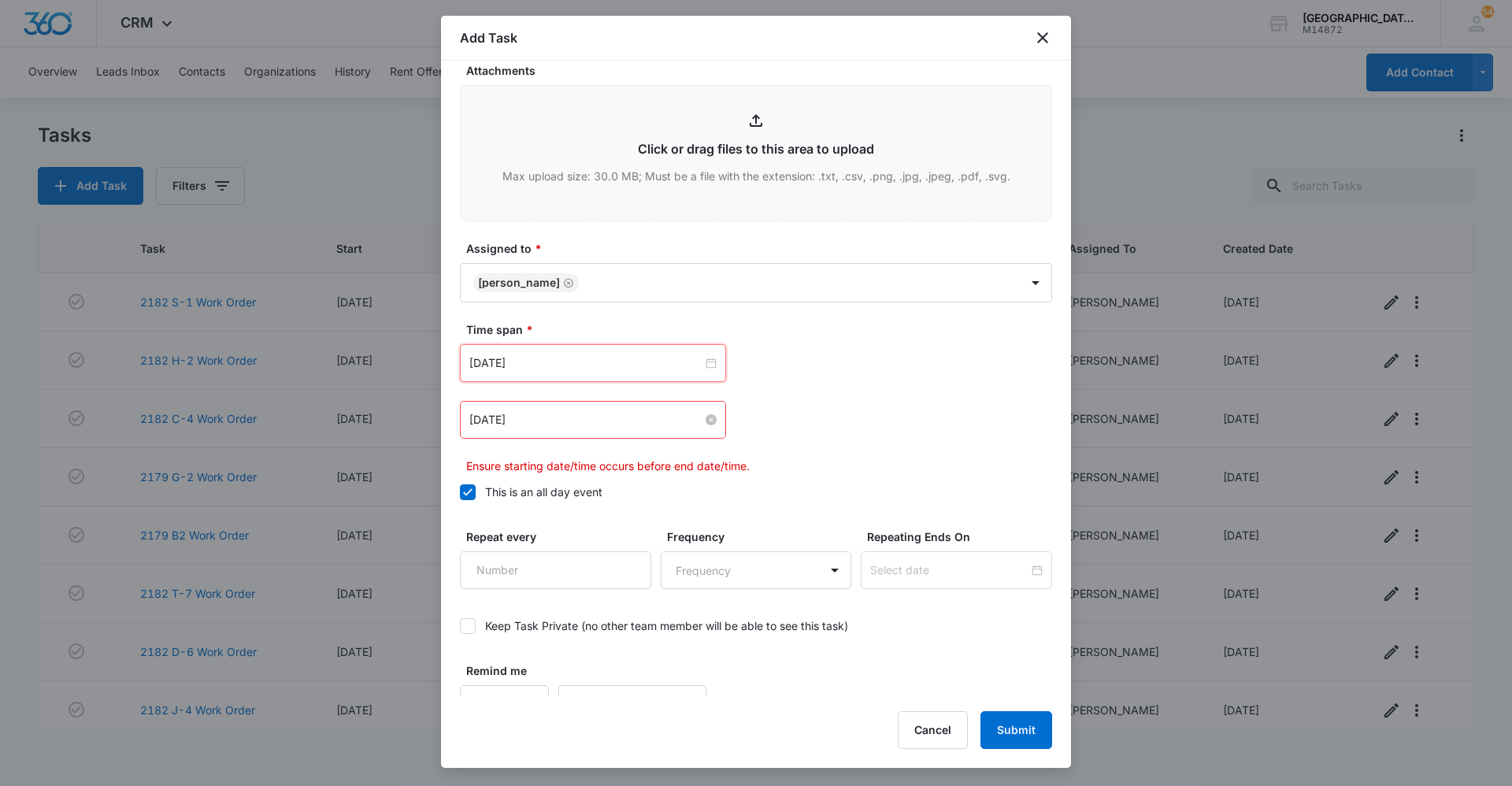
click at [570, 414] on input "[DATE]" at bounding box center [586, 420] width 233 height 18
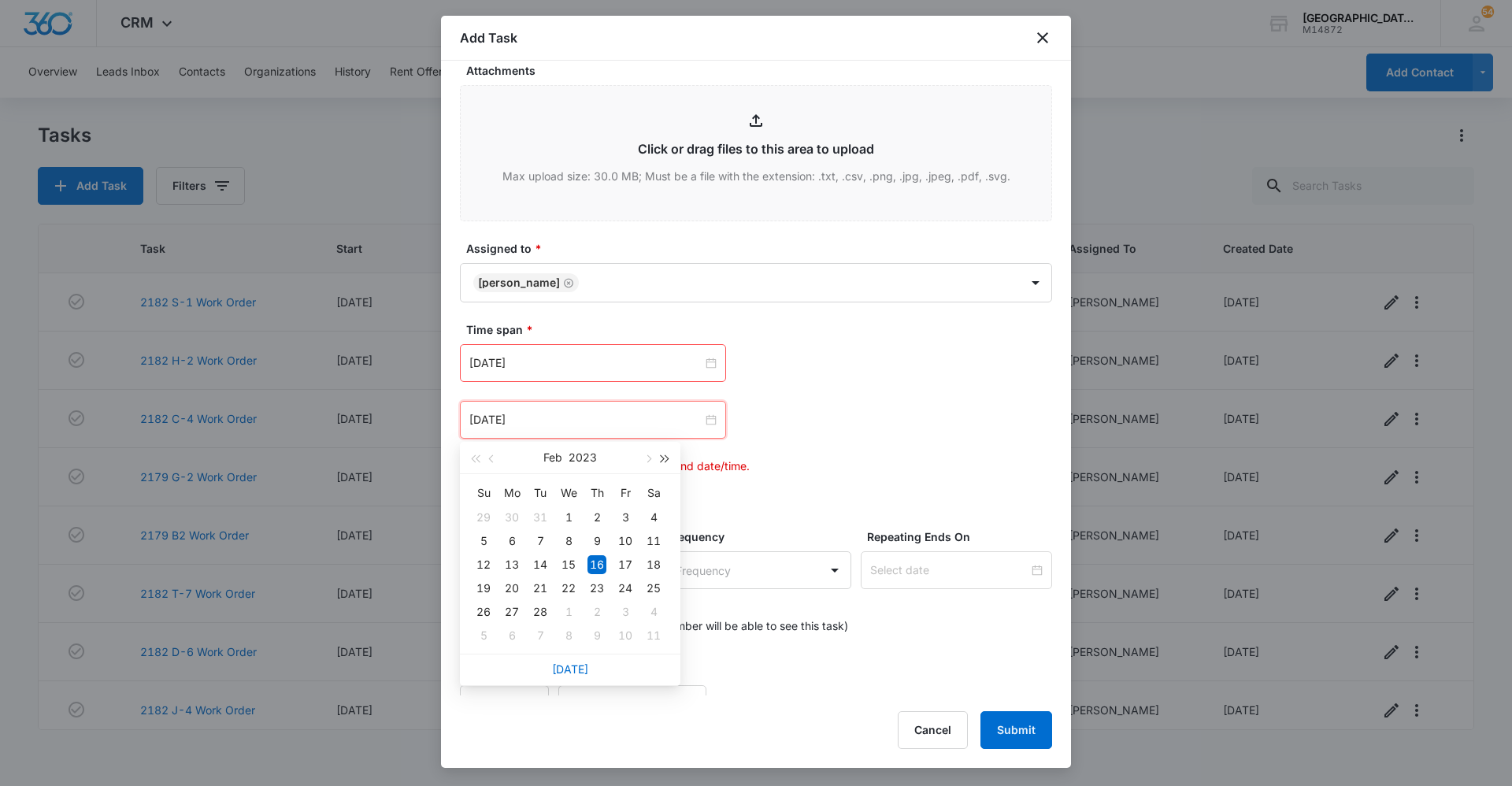
click at [667, 459] on span "button" at bounding box center [665, 459] width 8 height 8
click at [648, 459] on span "button" at bounding box center [647, 459] width 8 height 8
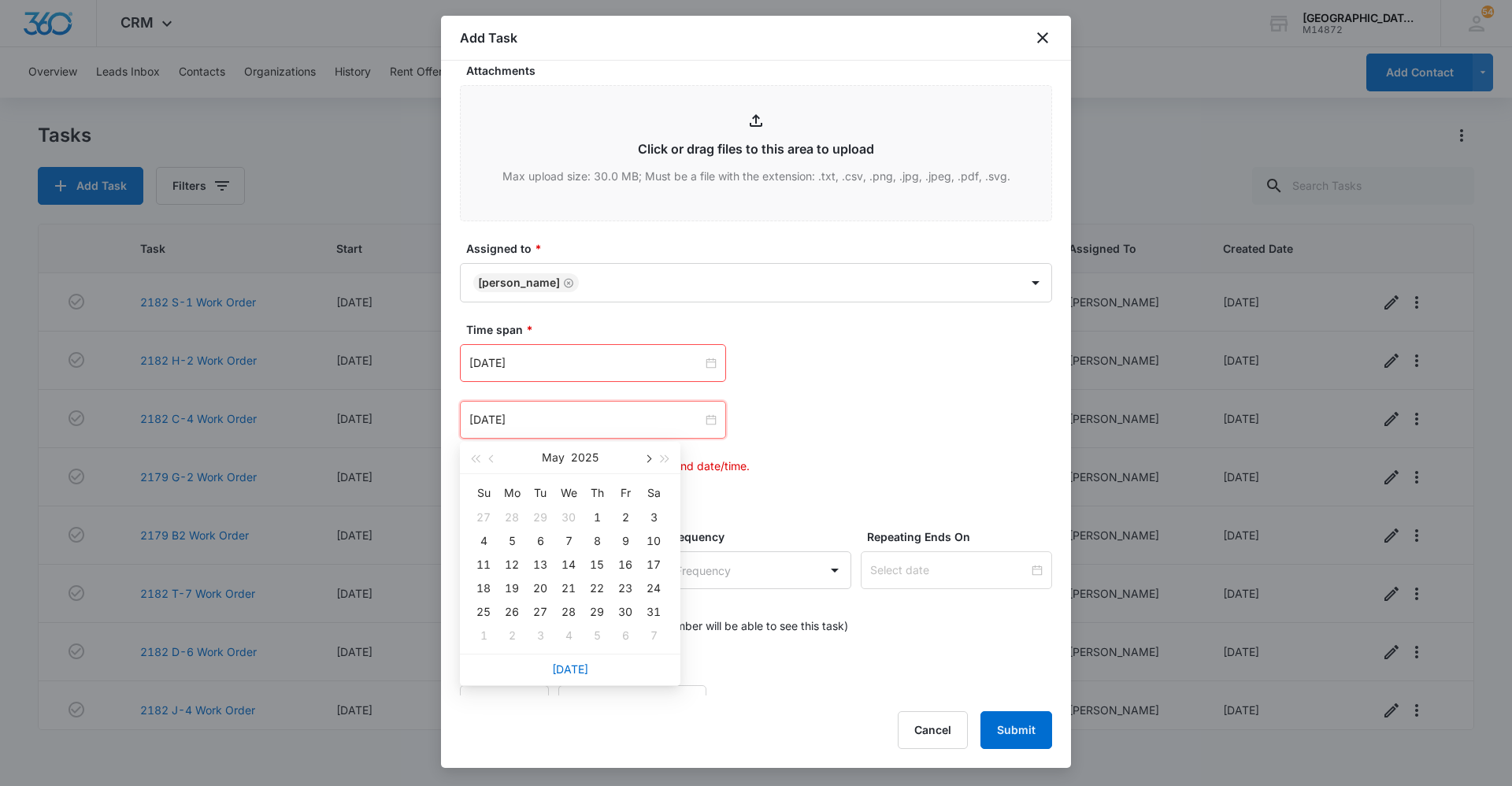
click at [648, 459] on span "button" at bounding box center [647, 459] width 8 height 8
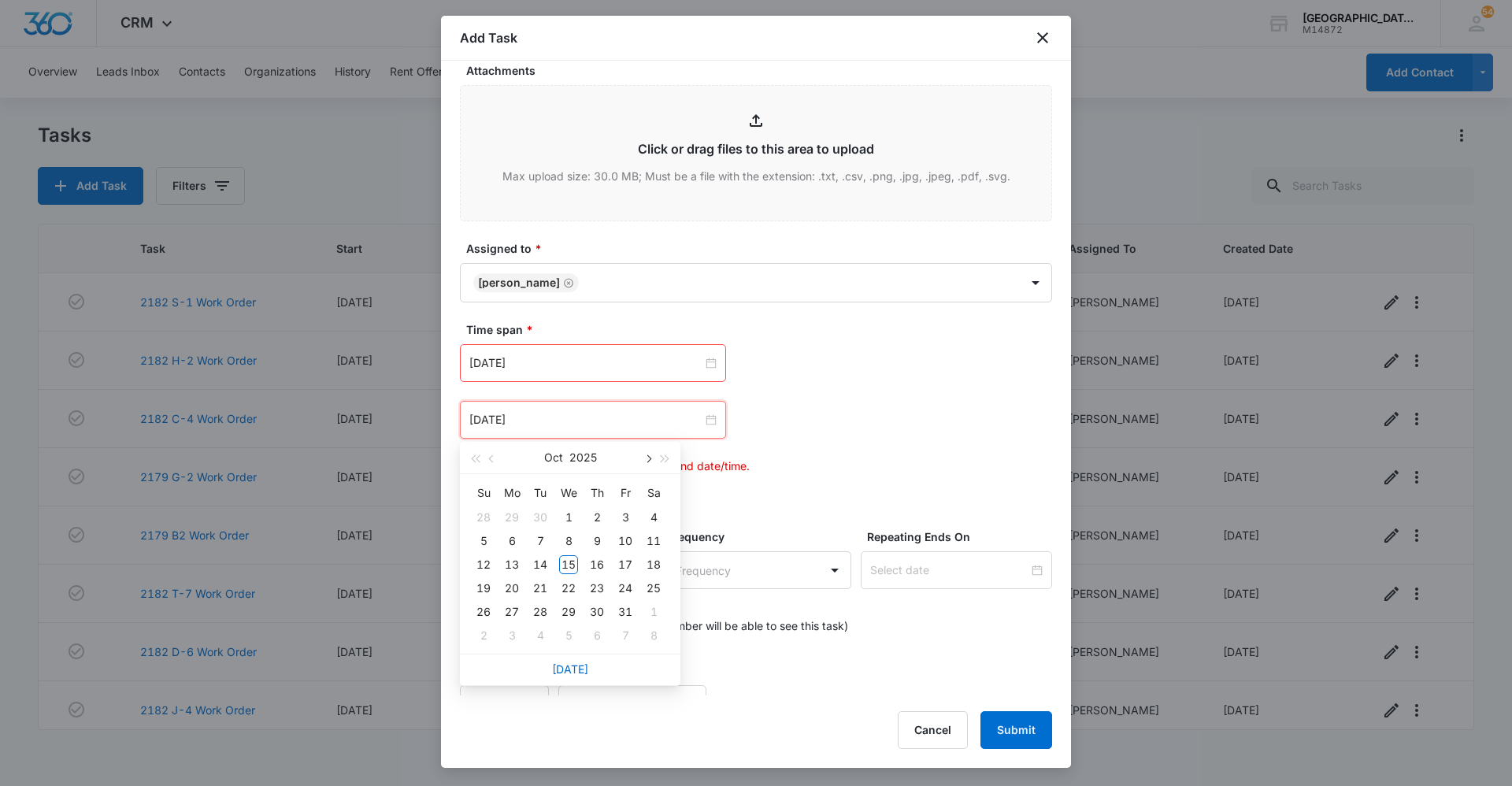
click at [648, 459] on span "button" at bounding box center [647, 459] width 8 height 8
click at [498, 453] on button "button" at bounding box center [492, 458] width 18 height 31
drag, startPoint x: 575, startPoint y: 580, endPoint x: 585, endPoint y: 559, distance: 23.3
click at [575, 577] on td "22" at bounding box center [568, 589] width 28 height 24
type input "[DATE]"
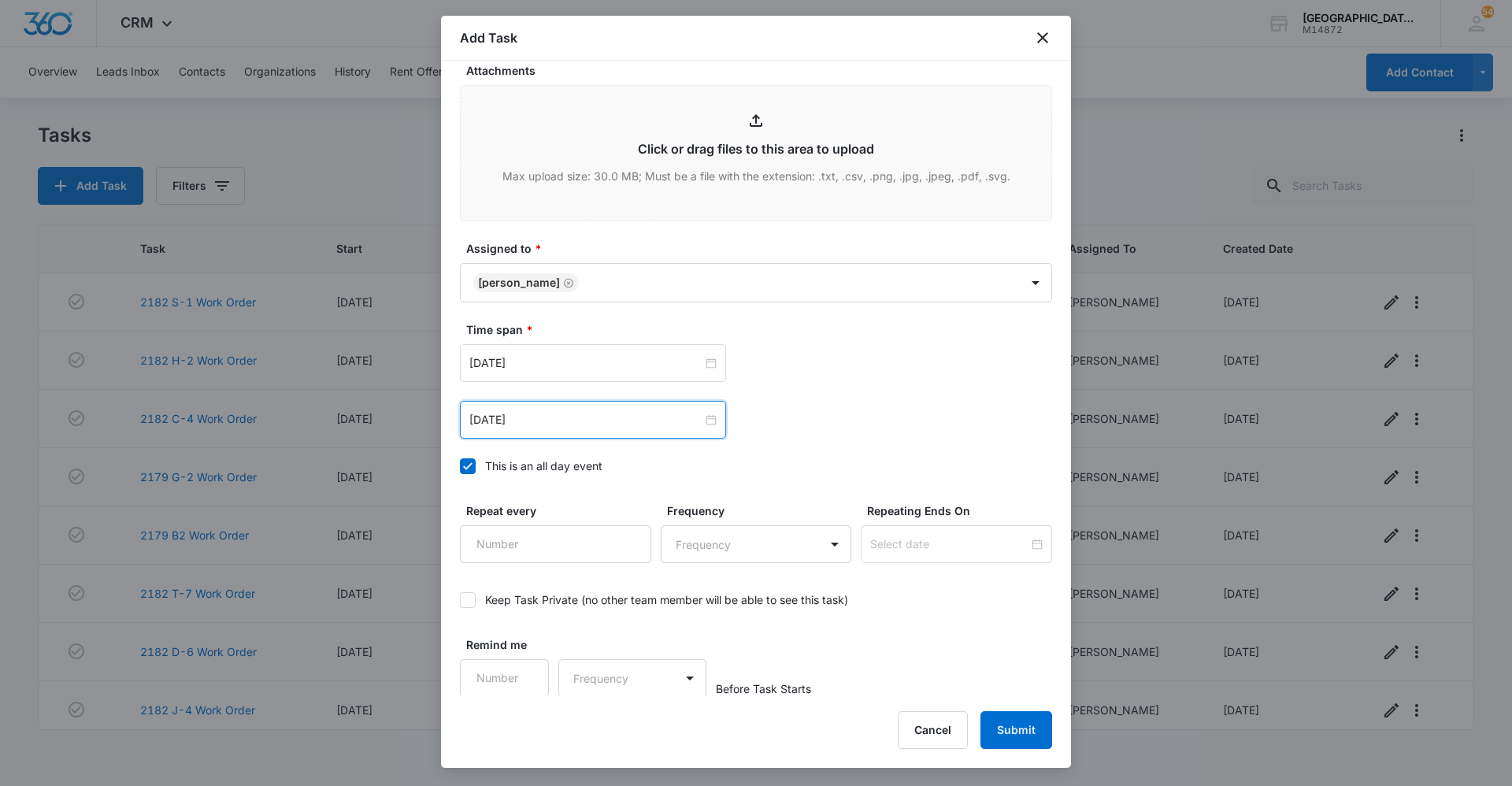
click at [826, 438] on div "Time span * [DATE] [DATE] Su Mo Tu We Th Fr Sa 28 29 30 1 2 3 4 5 6 7 8 9 10 11…" at bounding box center [756, 402] width 592 height 162
click at [1006, 734] on button "Submit" at bounding box center [1016, 730] width 72 height 37
click at [1178, 122] on div at bounding box center [756, 393] width 1512 height 786
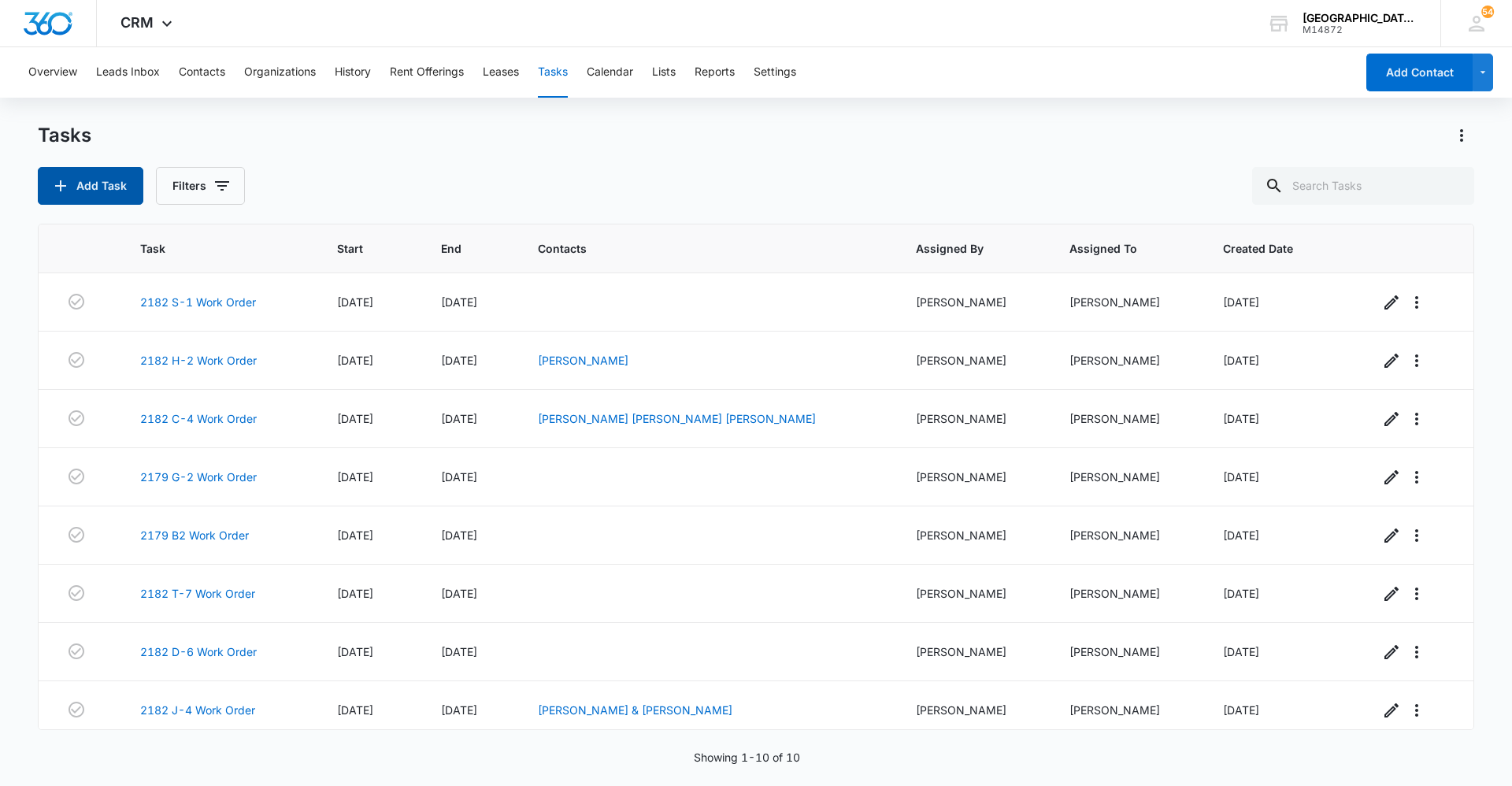
click at [37, 167] on button "Add Task" at bounding box center [89, 186] width 105 height 37
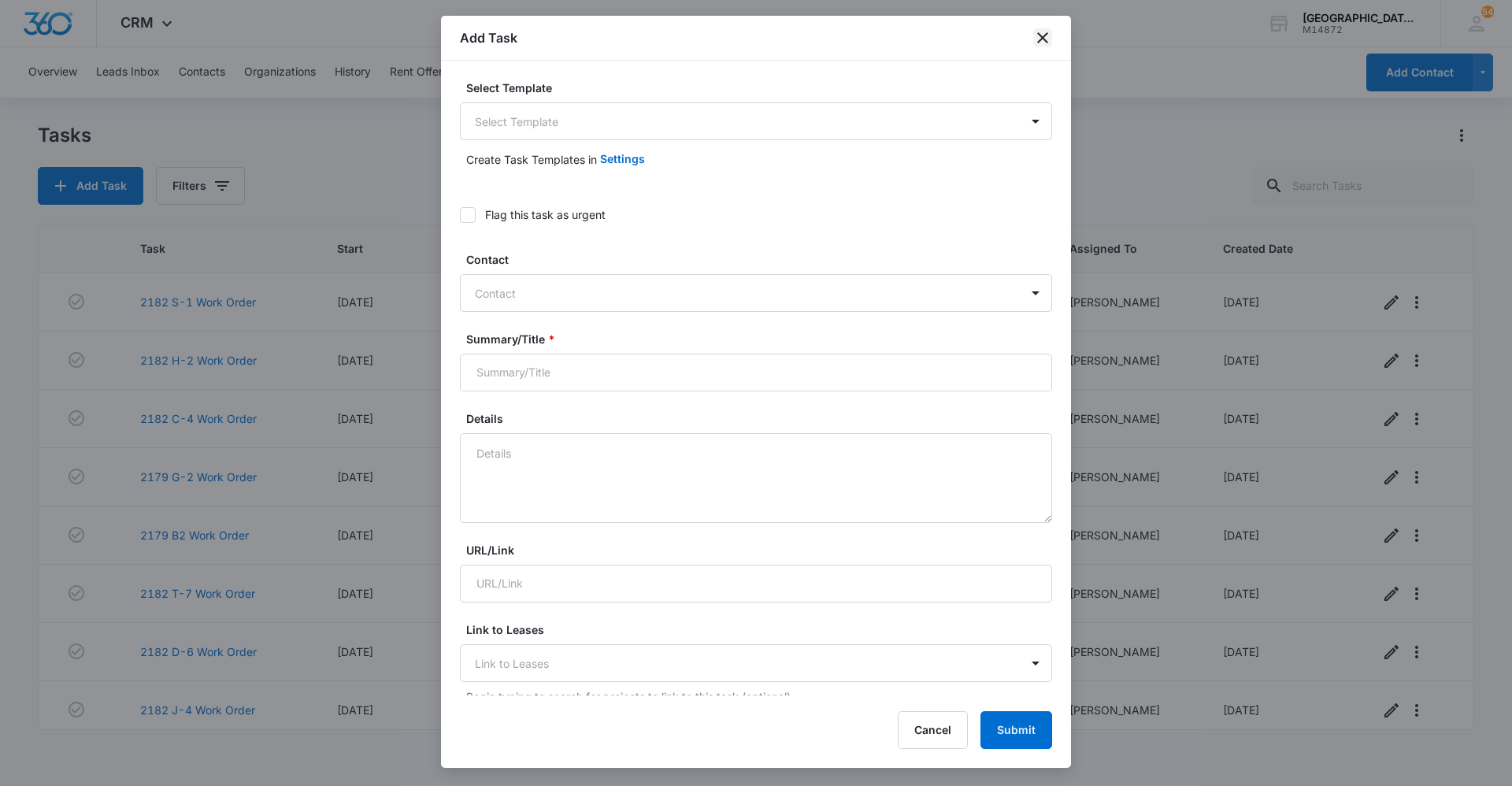
click at [1037, 37] on icon "close" at bounding box center [1042, 37] width 19 height 19
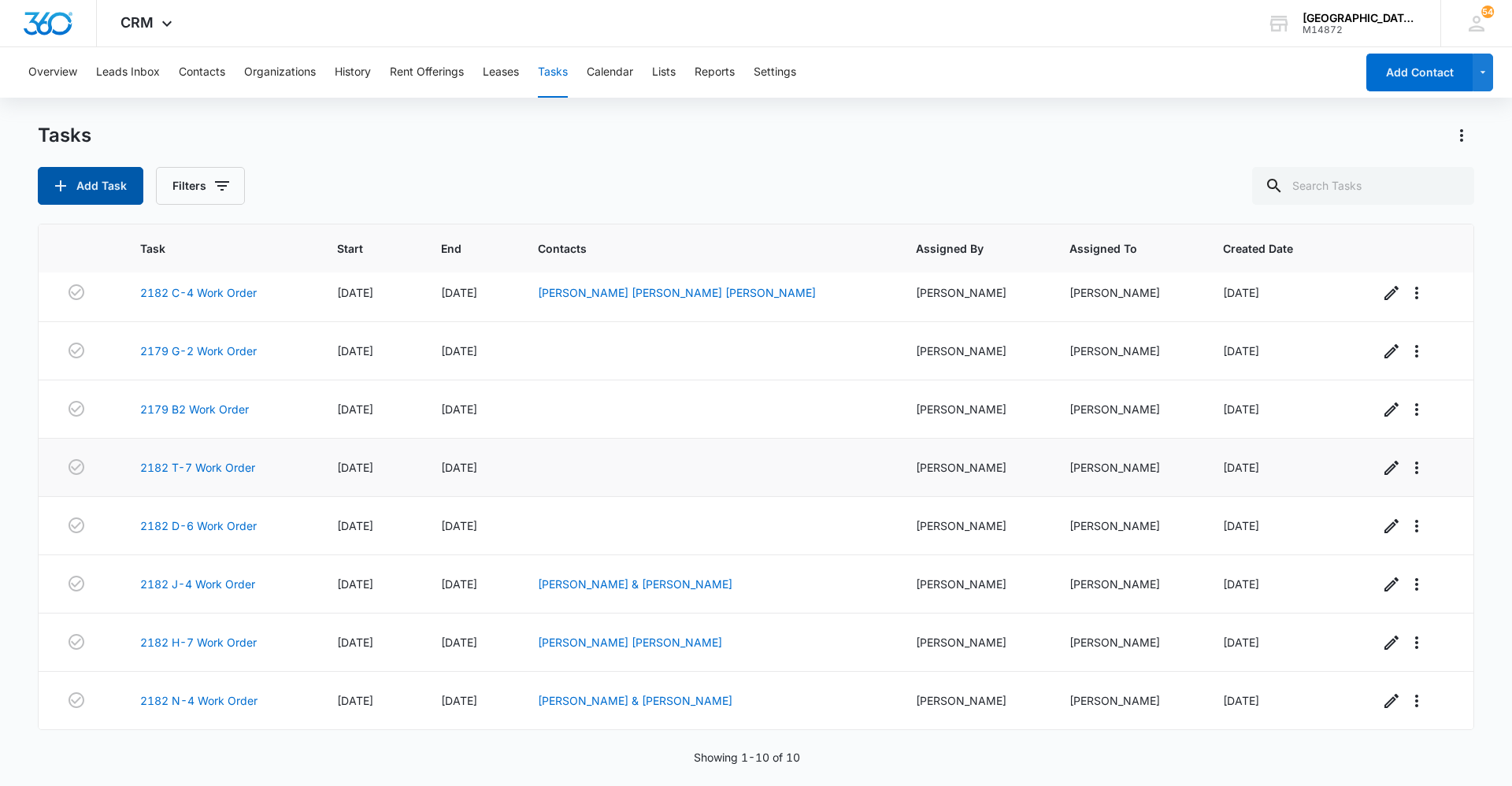
scroll to position [0, 0]
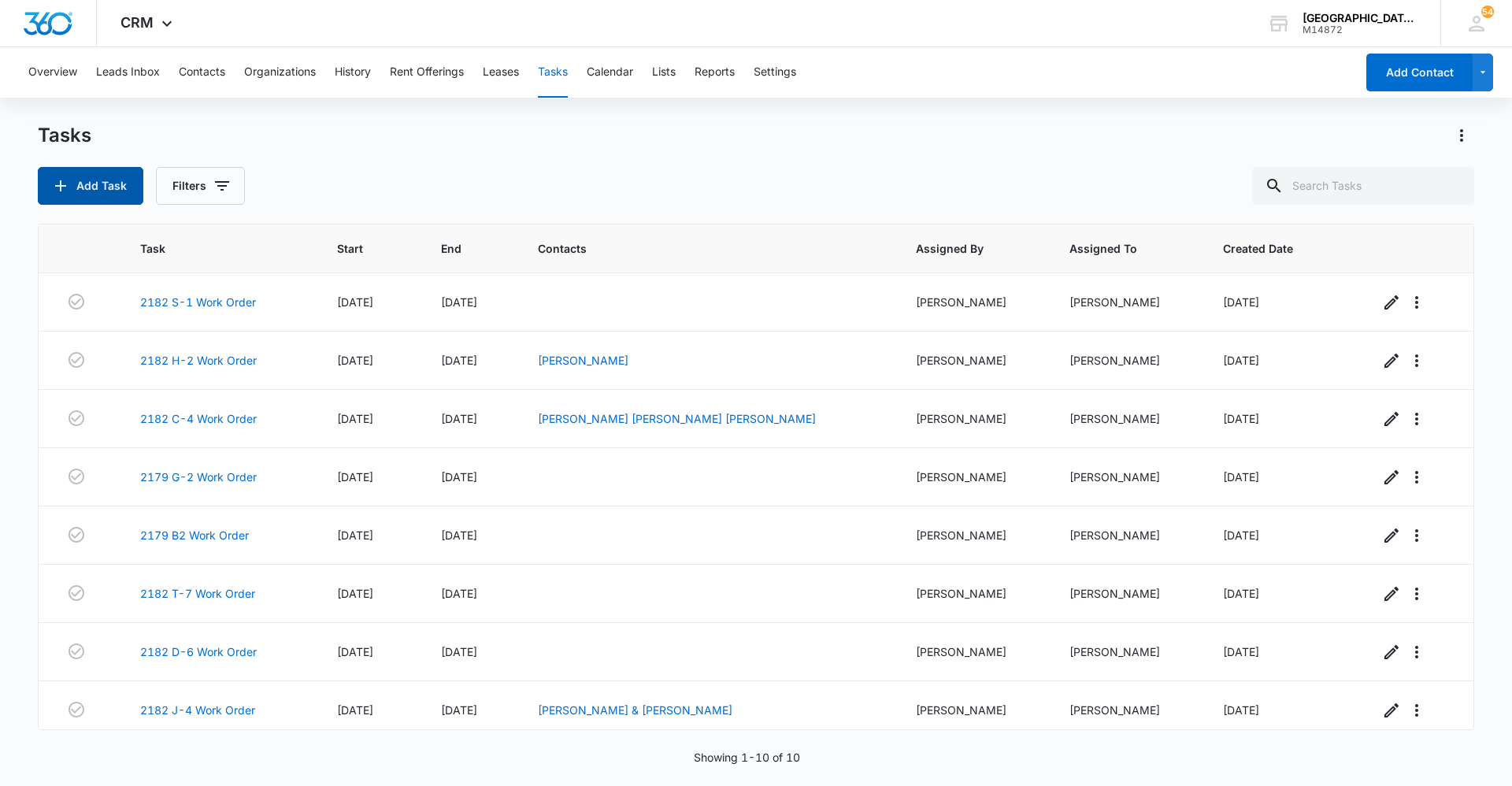
click at [37, 167] on button "Add Task" at bounding box center [89, 186] width 105 height 37
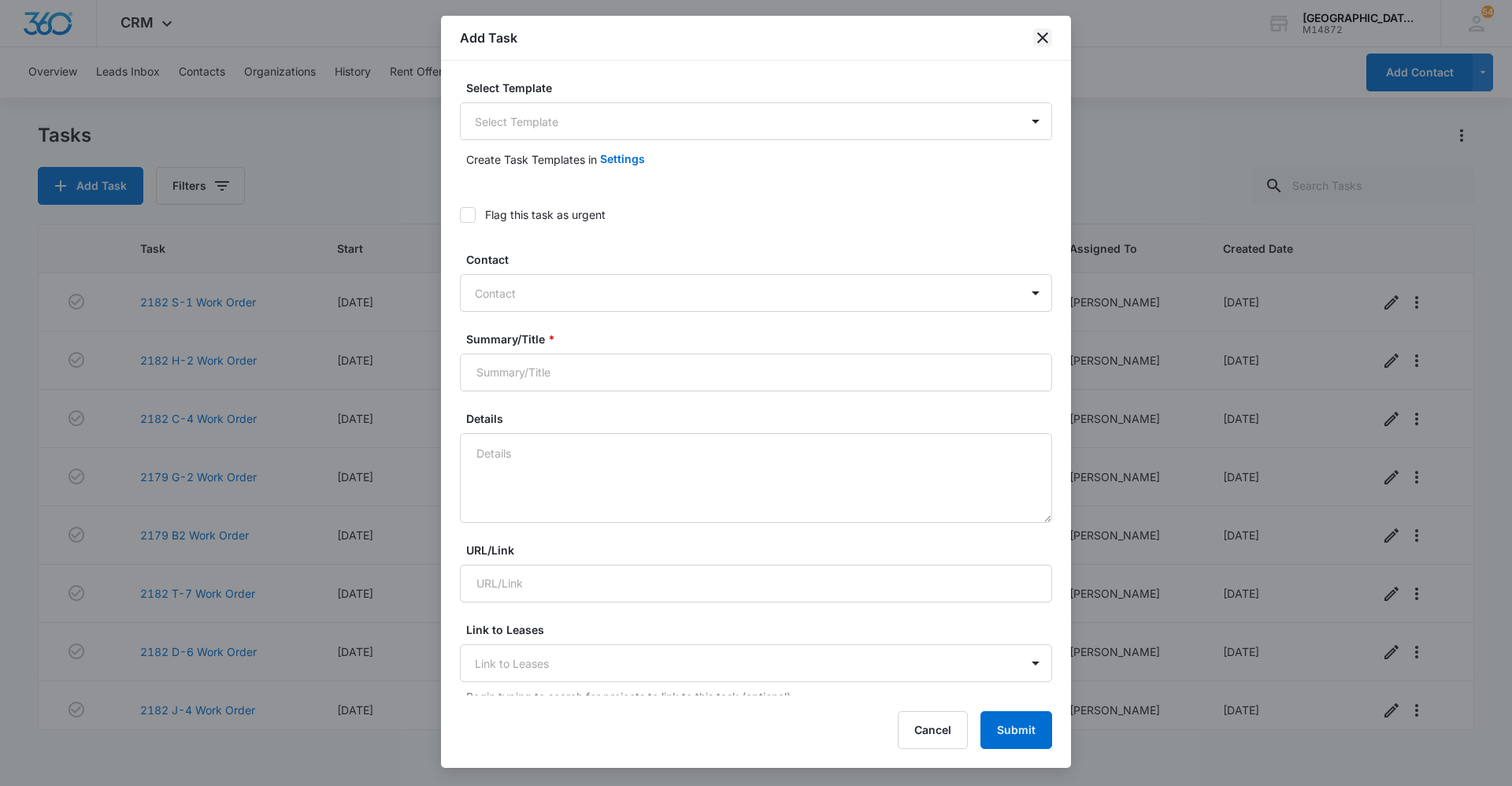
click at [1036, 32] on icon "close" at bounding box center [1042, 37] width 19 height 19
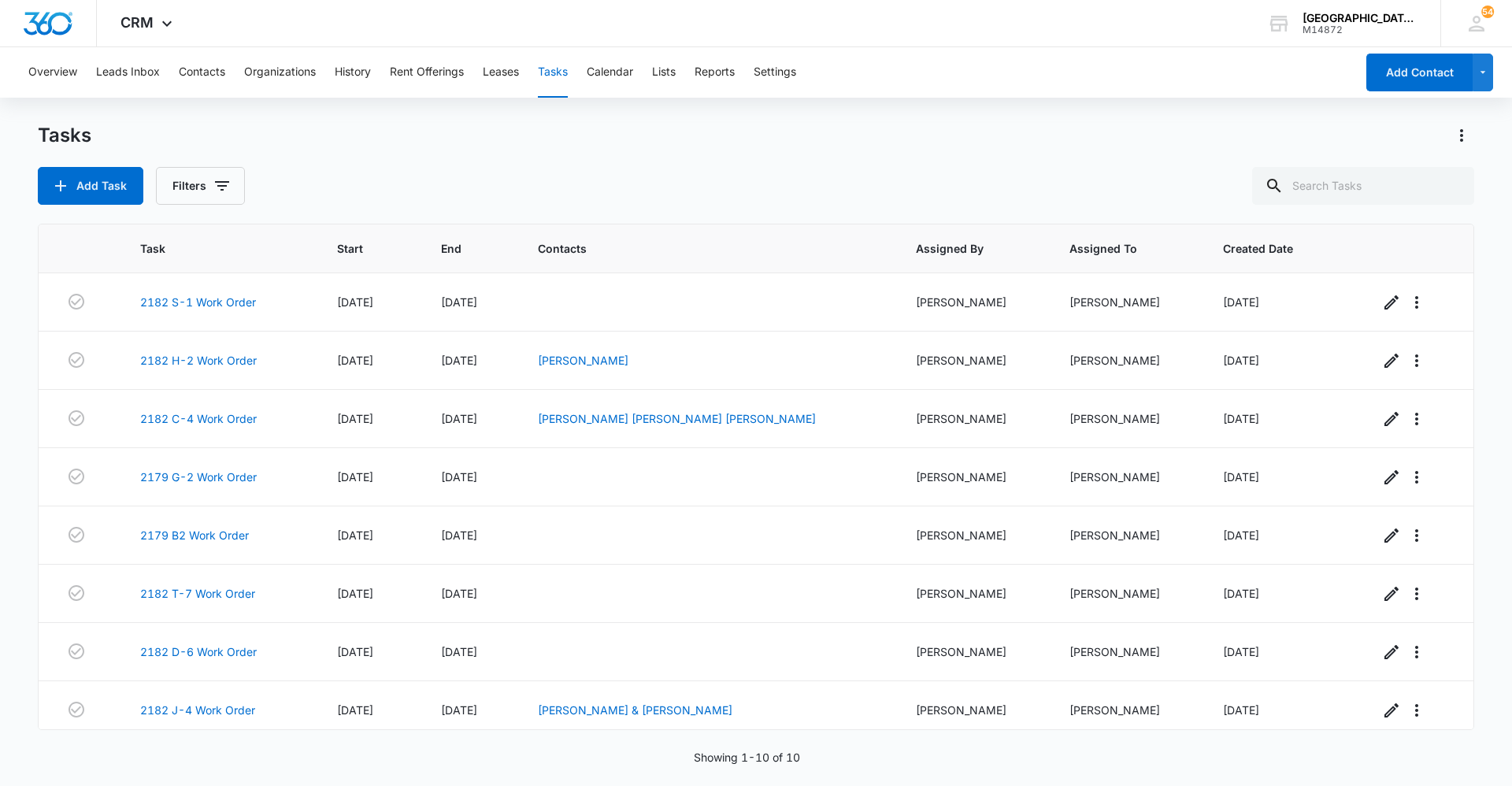
click at [595, 159] on div "Tasks Add Task Filters" at bounding box center [756, 163] width 1436 height 82
click at [679, 114] on div "Overview Leads Inbox Contacts Organizations History Rent Offerings Leases Tasks…" at bounding box center [756, 416] width 1512 height 737
click at [687, 147] on div "Tasks" at bounding box center [756, 136] width 1436 height 26
click at [752, 170] on div "Add Task Filters" at bounding box center [756, 186] width 1436 height 37
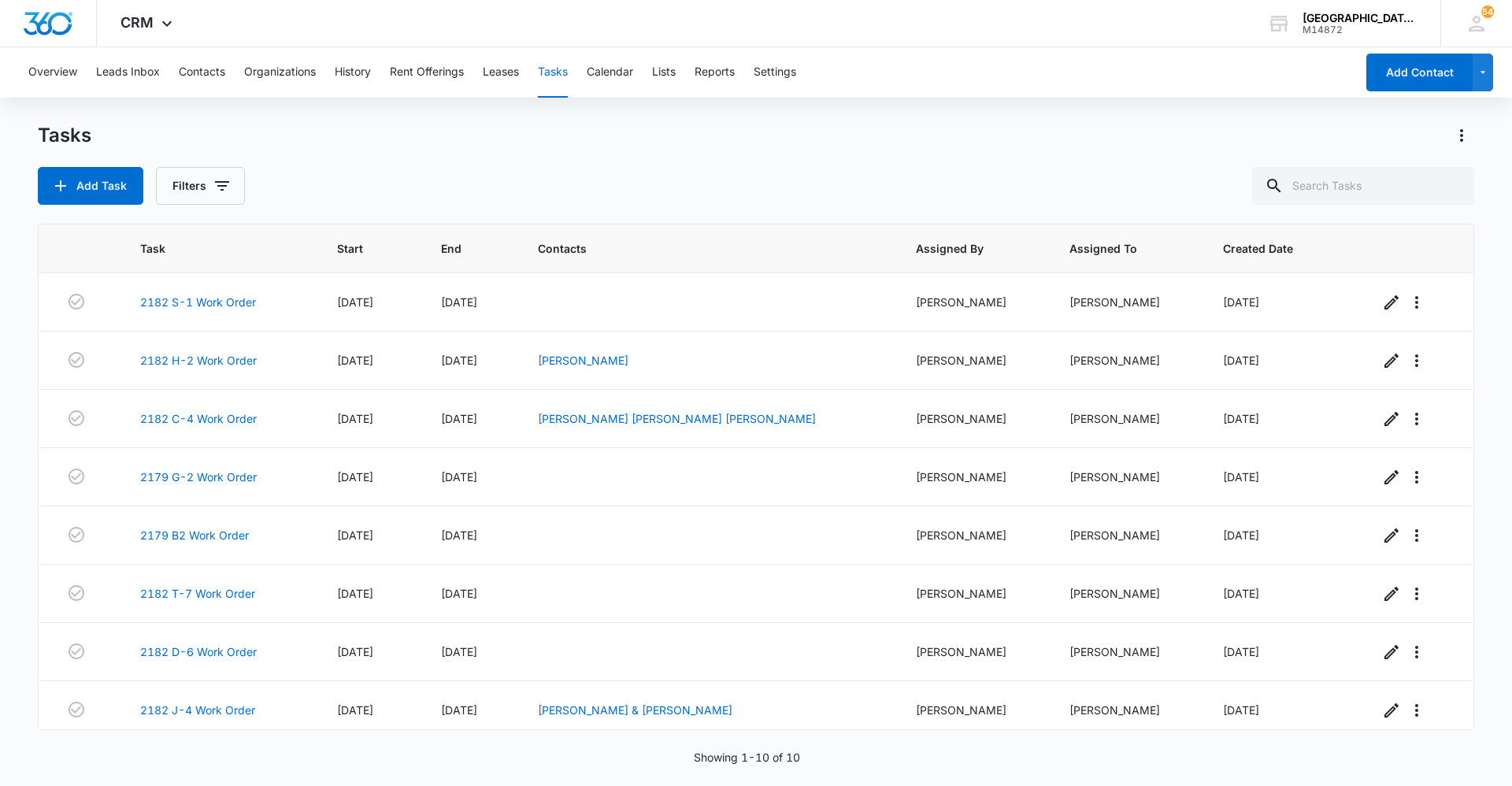
click at [422, 147] on div "Tasks" at bounding box center [756, 136] width 1436 height 26
click at [106, 181] on button "Add Task" at bounding box center [89, 186] width 105 height 37
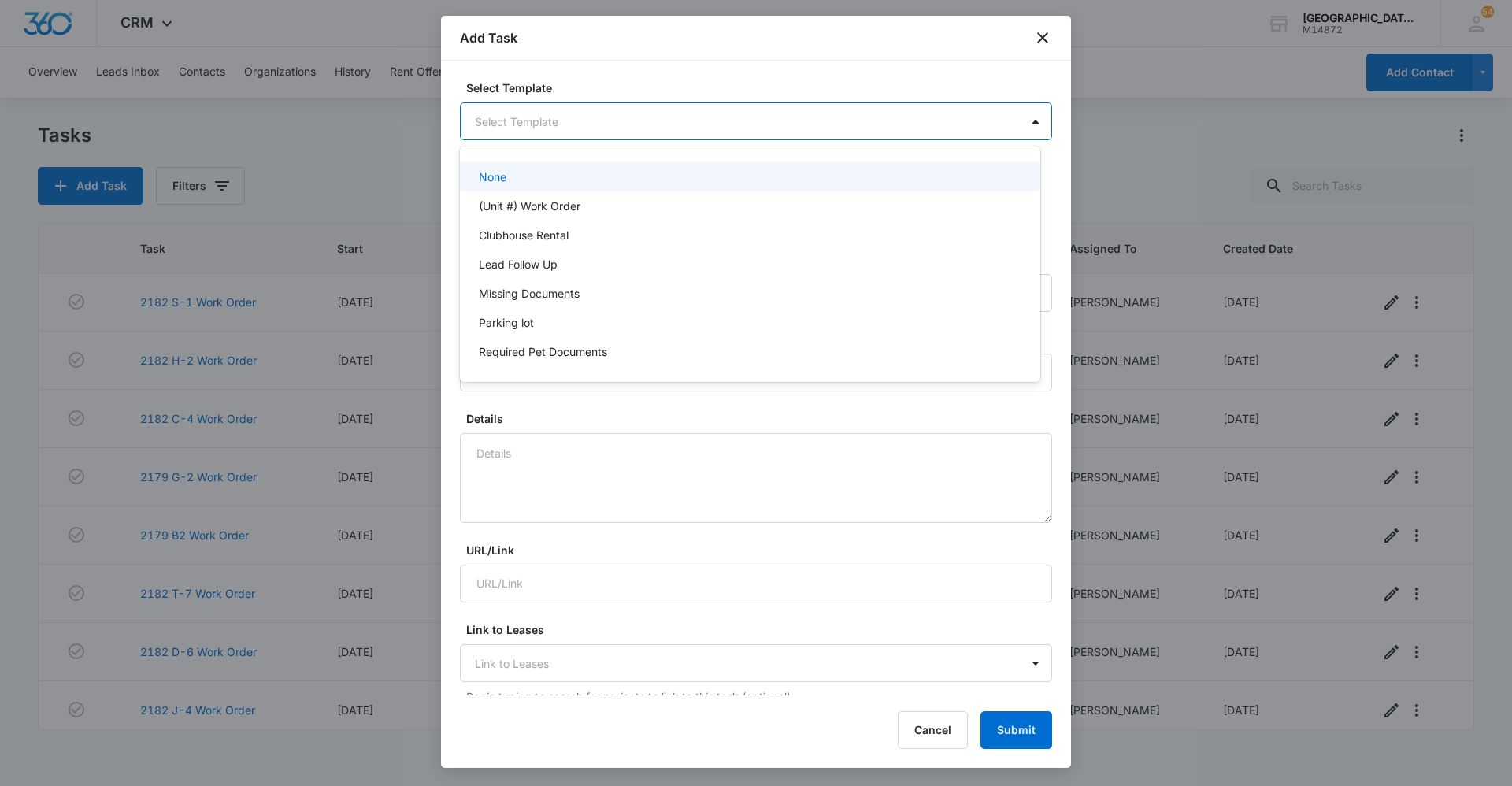
click at [733, 113] on body "CRM Apps Reputation Websites Forms CRM Email Social Content Ads Intelligence Fi…" at bounding box center [756, 393] width 1512 height 786
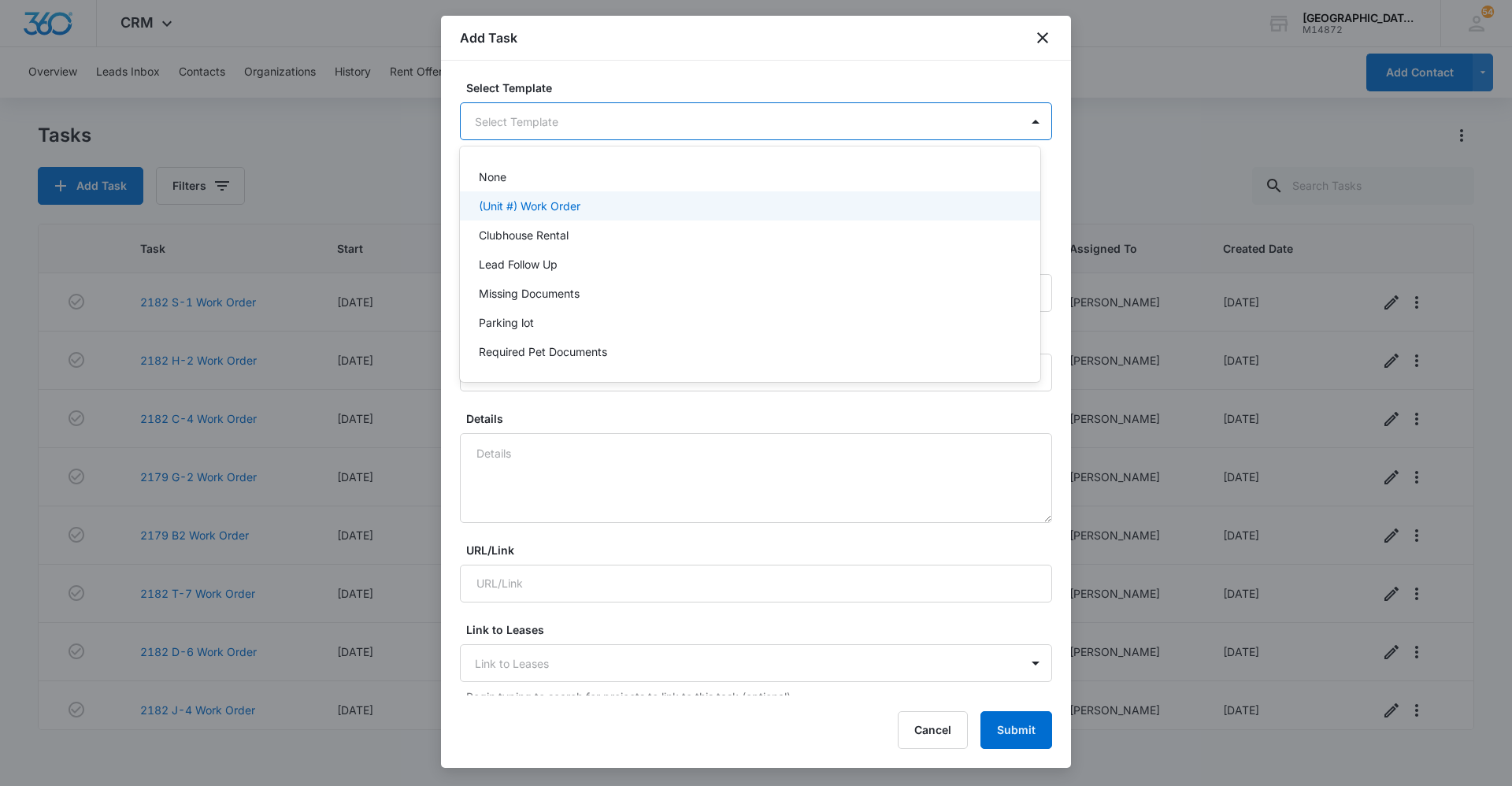
click at [615, 208] on div "(Unit #) Work Order" at bounding box center [748, 205] width 539 height 17
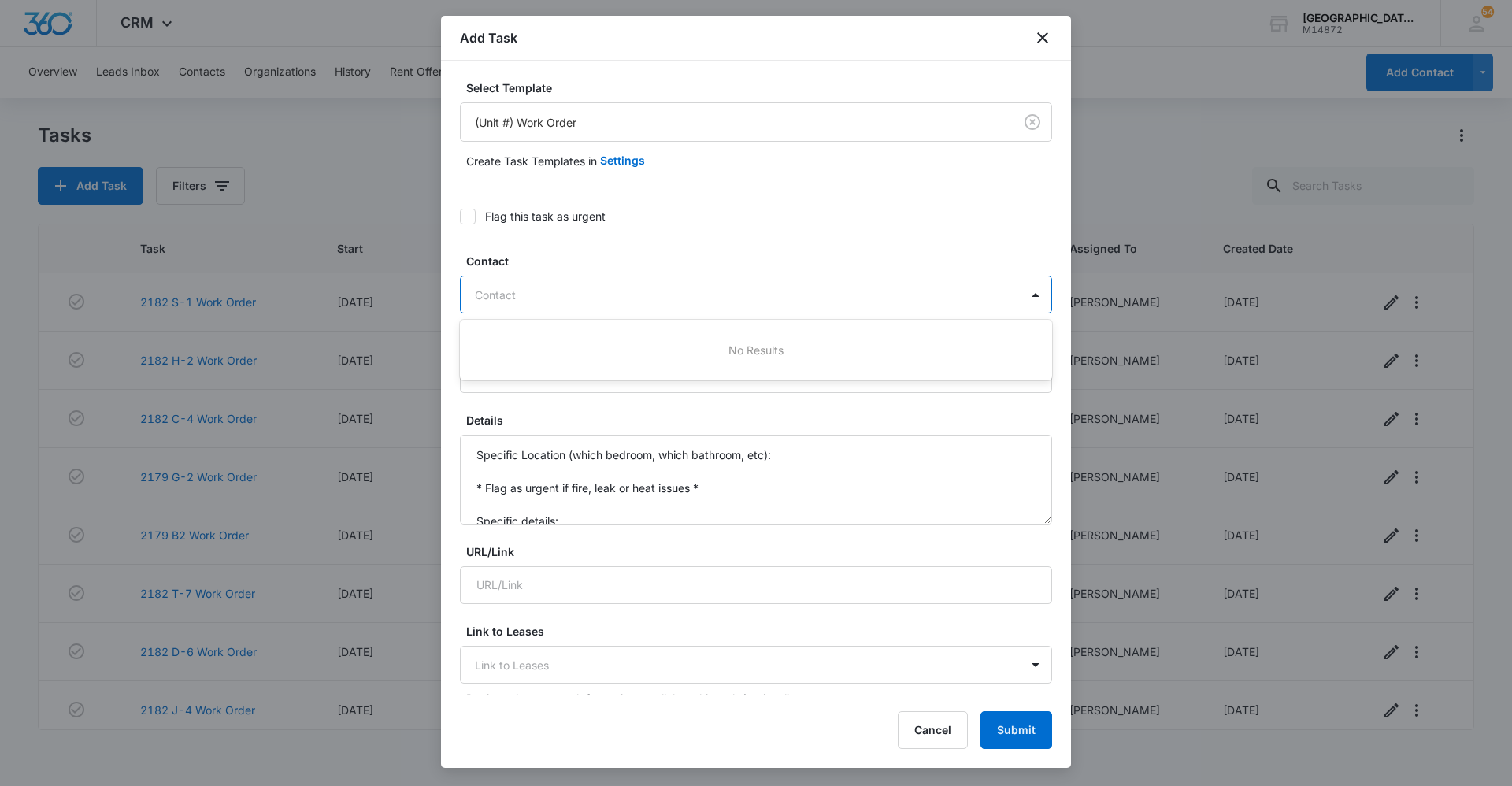
click at [544, 304] on div at bounding box center [746, 295] width 543 height 20
click at [758, 247] on form "Select Template (Unit #) Work Order Create Task Templates in Settings Flag this…" at bounding box center [756, 797] width 592 height 1435
click at [810, 116] on body "CRM Apps Reputation Websites Forms CRM Email Social Content Ads Intelligence Fi…" at bounding box center [756, 393] width 1512 height 786
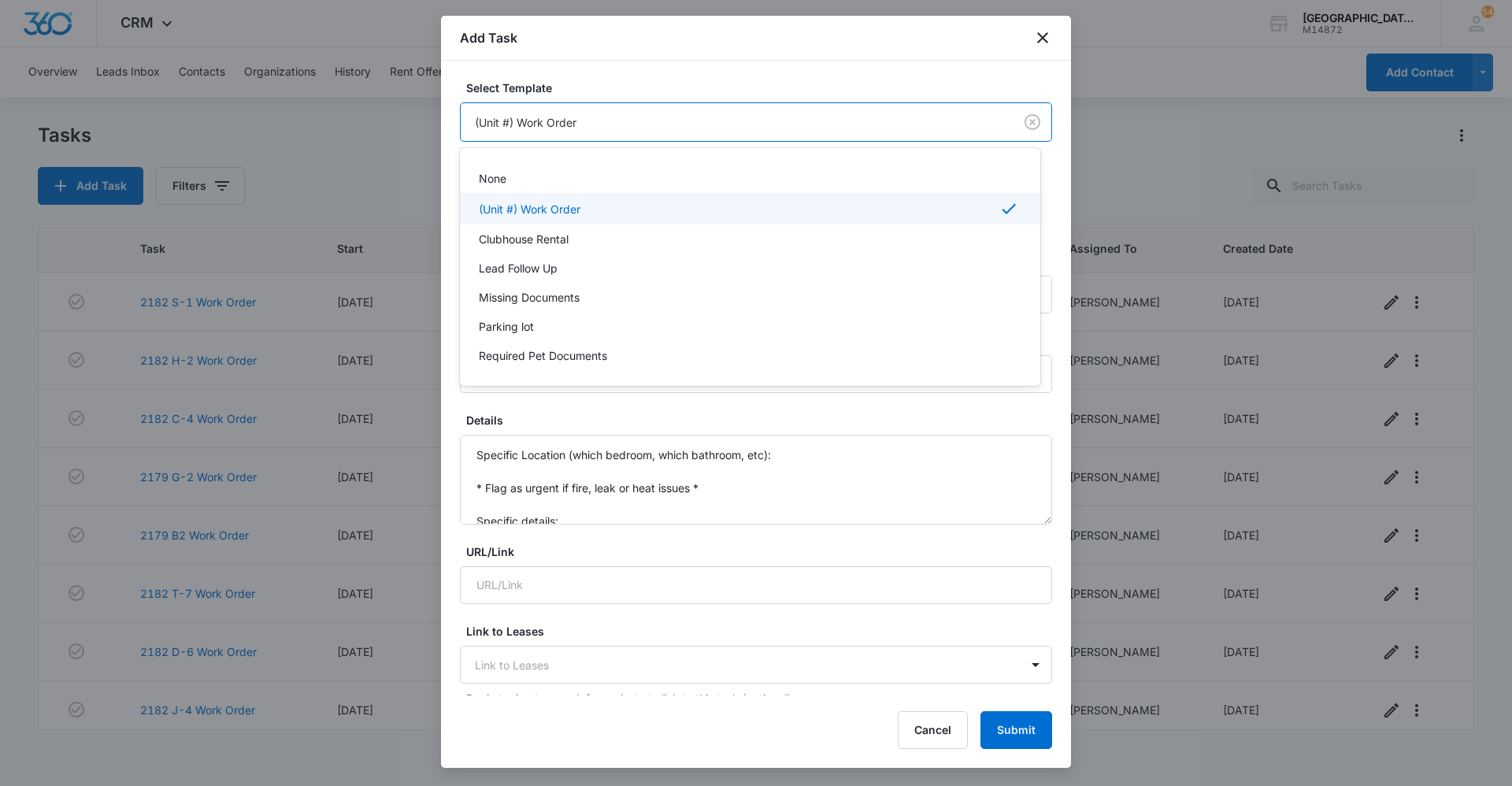
click at [759, 124] on div at bounding box center [756, 393] width 1512 height 786
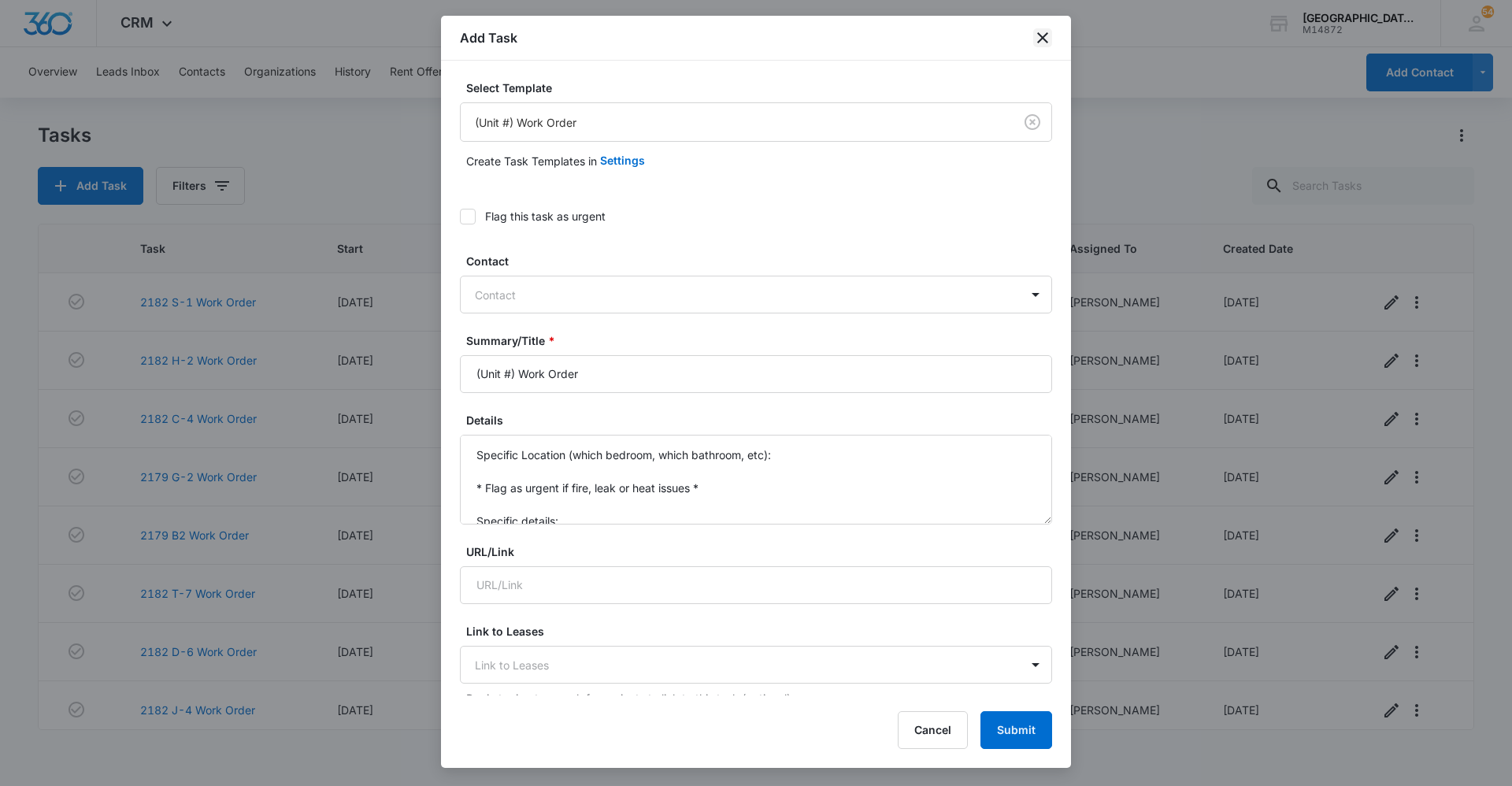
click at [1045, 40] on icon "close" at bounding box center [1042, 37] width 11 height 11
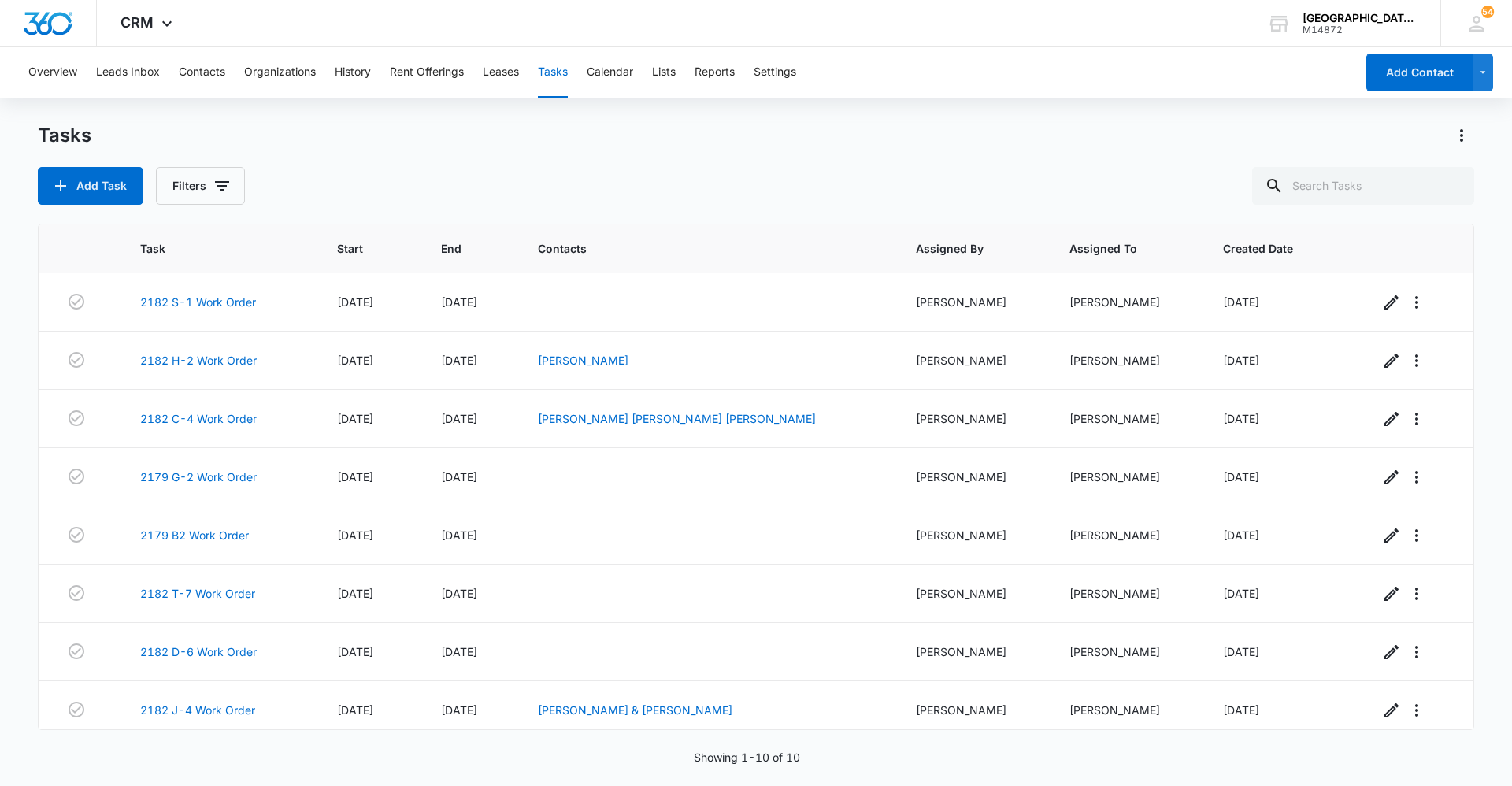
click at [1009, 177] on div "Add Task Filters" at bounding box center [756, 186] width 1436 height 37
